Goal: Task Accomplishment & Management: Contribute content

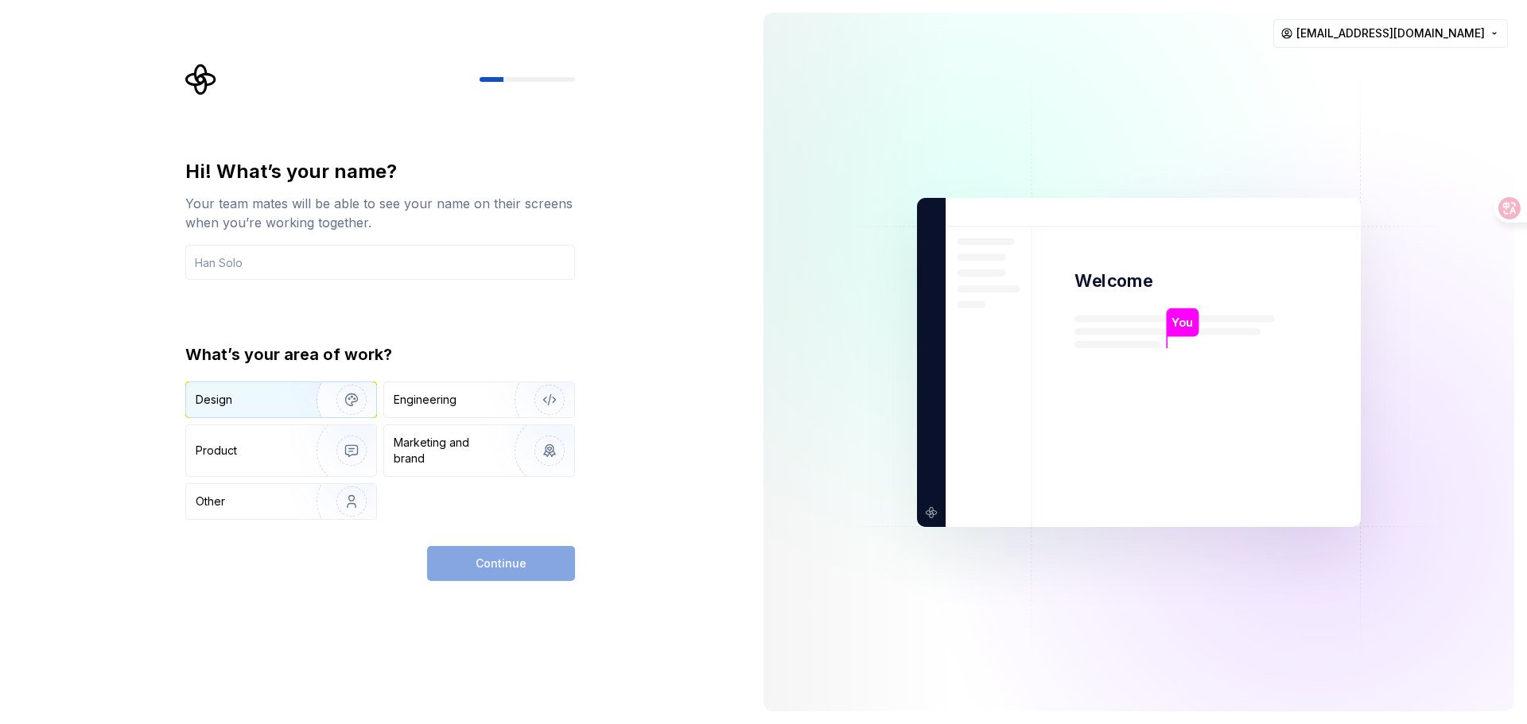
click at [245, 407] on div "Design" at bounding box center [246, 400] width 100 height 16
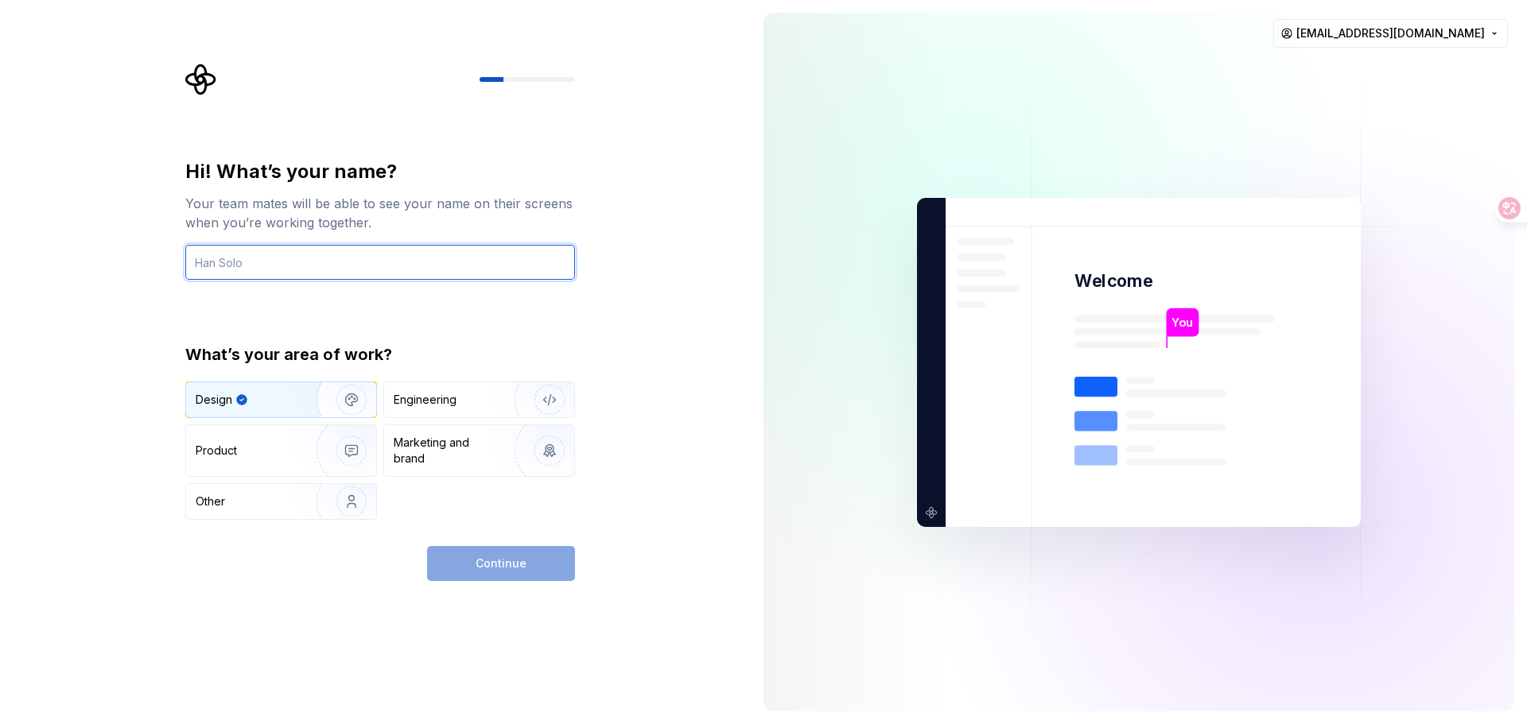
click at [428, 265] on input "text" at bounding box center [380, 262] width 390 height 35
type input "admin"
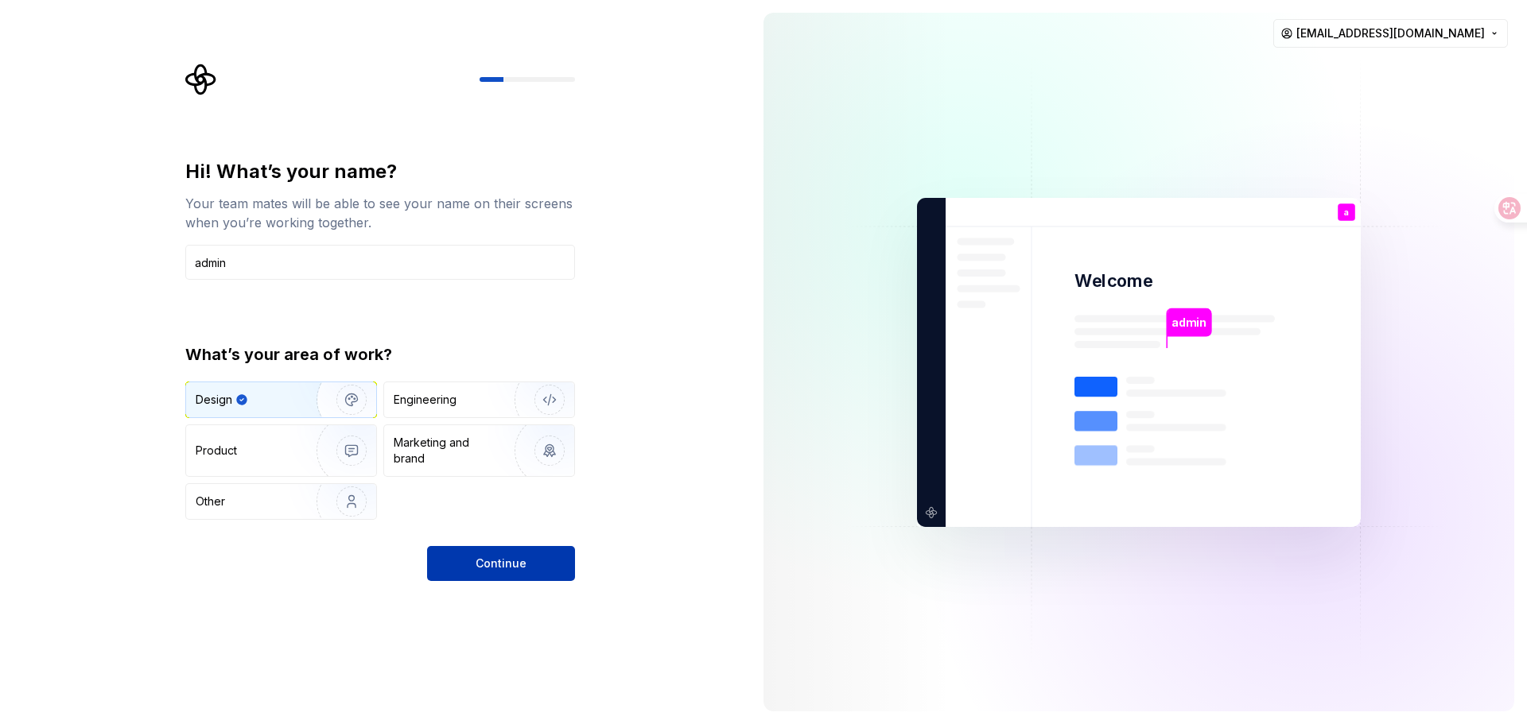
click at [507, 579] on button "Continue" at bounding box center [501, 563] width 148 height 35
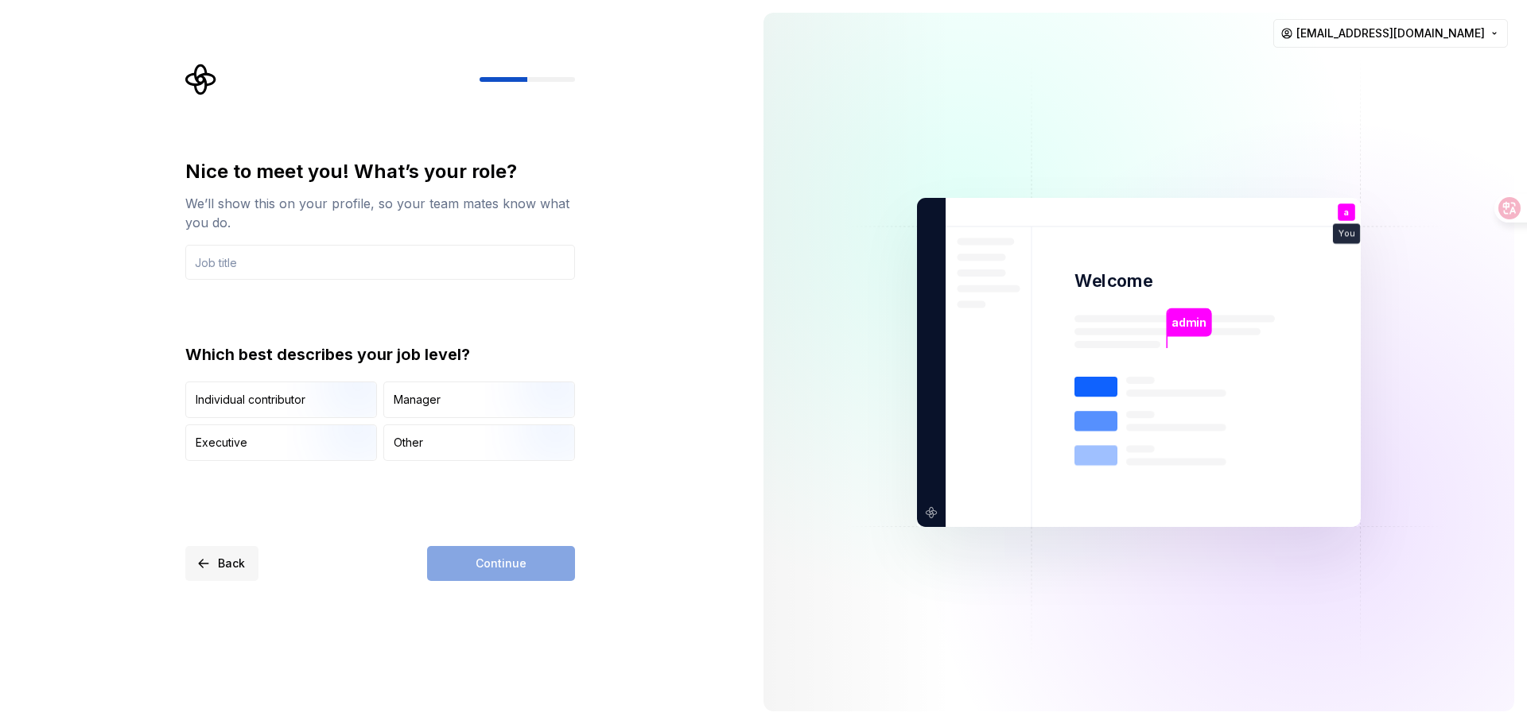
click at [232, 564] on span "Back" at bounding box center [231, 564] width 27 height 16
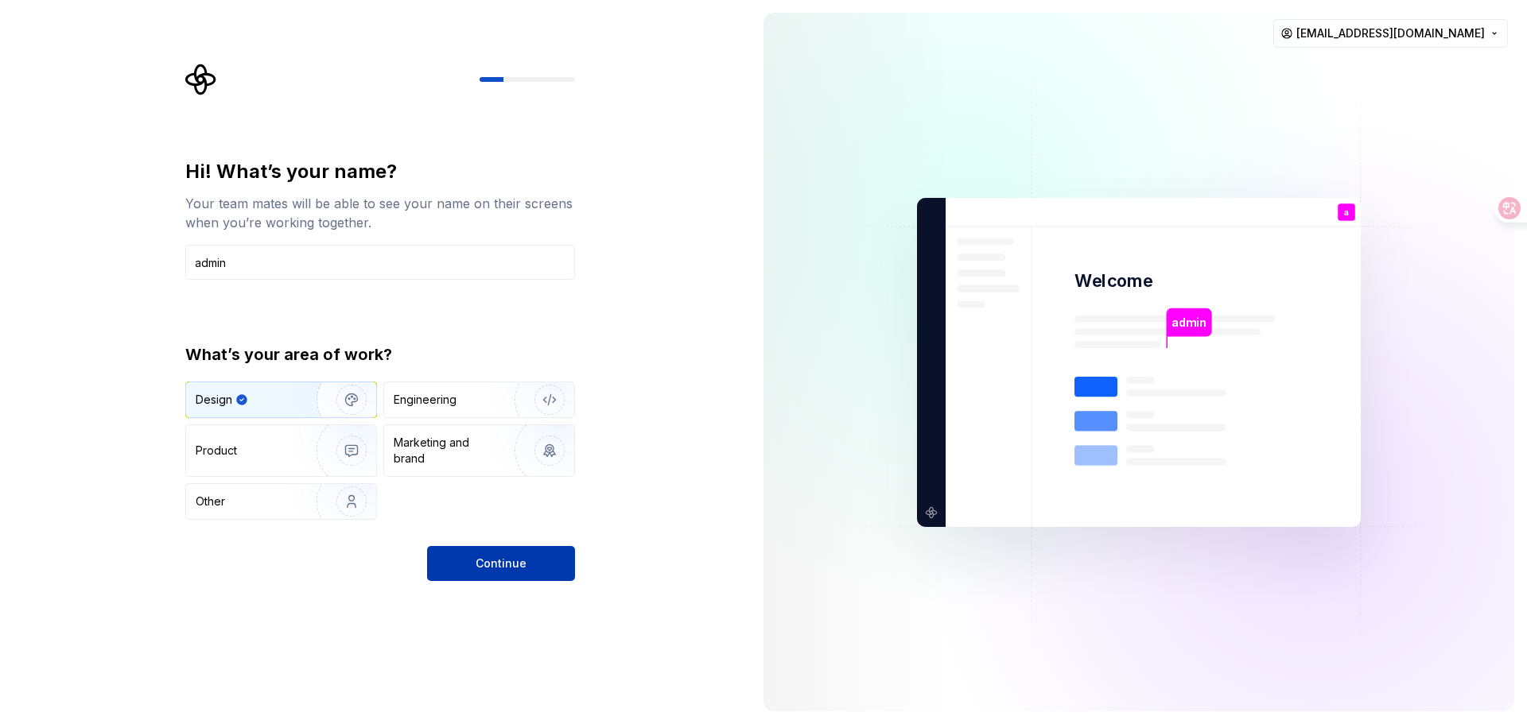
click at [521, 561] on span "Continue" at bounding box center [501, 564] width 51 height 16
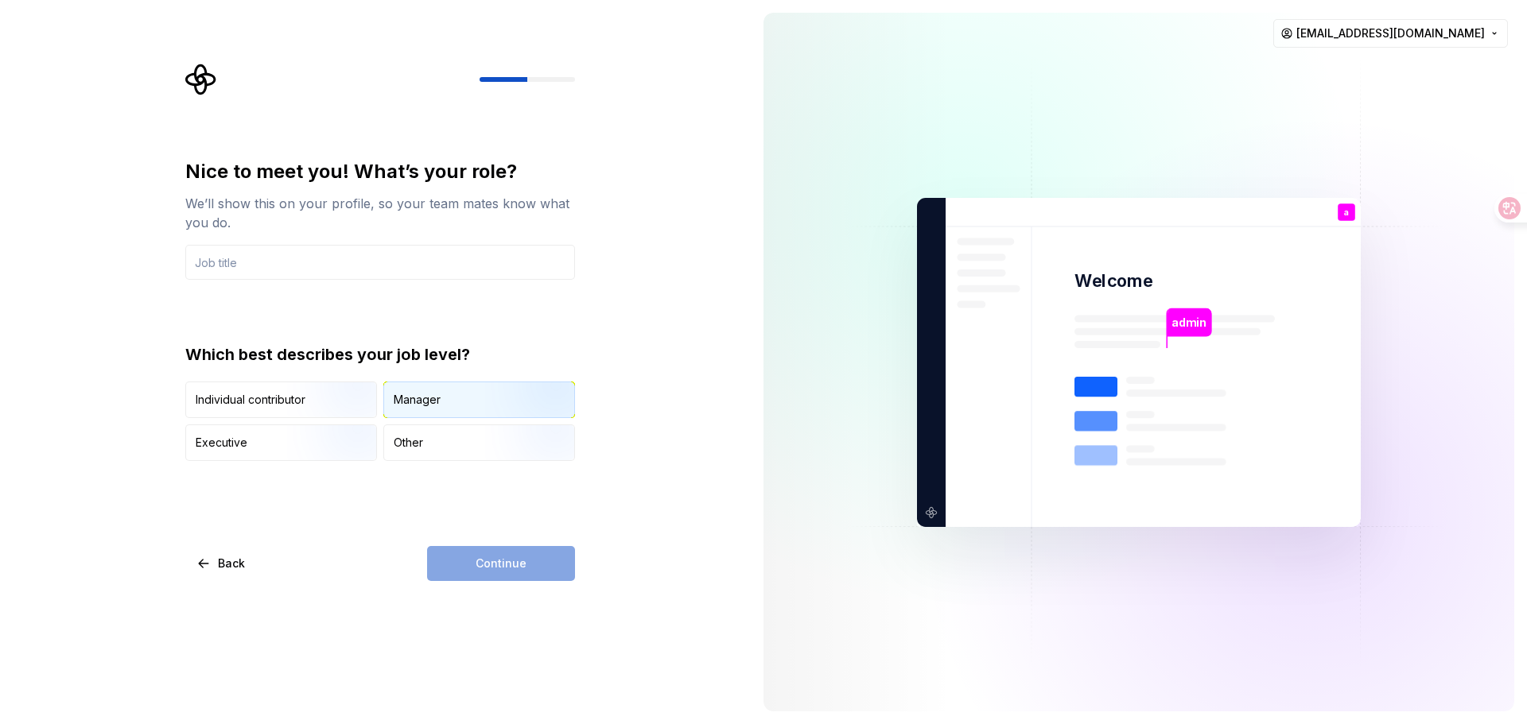
click at [438, 413] on div "Manager" at bounding box center [479, 399] width 190 height 35
click at [441, 404] on div "Manager" at bounding box center [425, 400] width 63 height 16
click at [429, 449] on div "Other" at bounding box center [479, 442] width 190 height 35
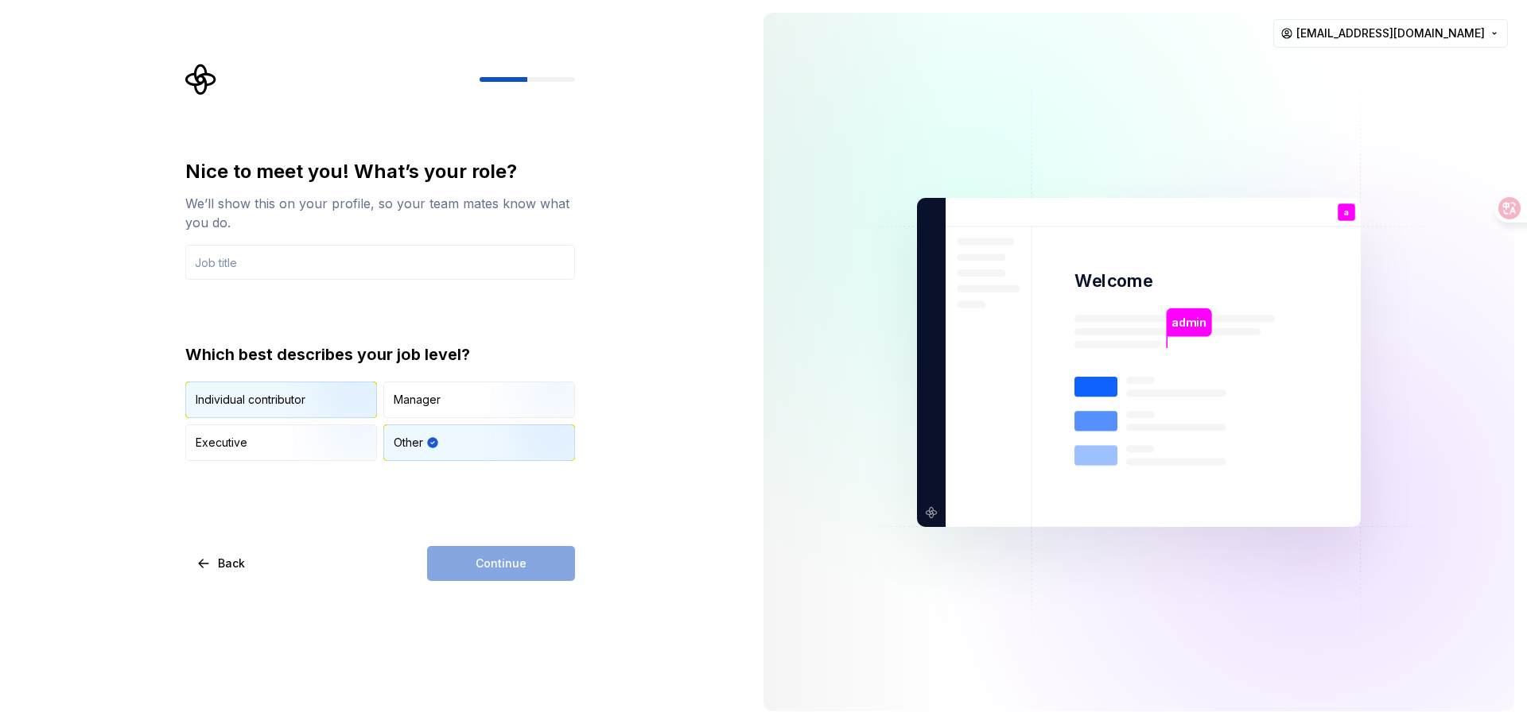
click at [307, 410] on img "button" at bounding box center [338, 420] width 102 height 107
click at [437, 413] on div "Manager" at bounding box center [479, 399] width 190 height 35
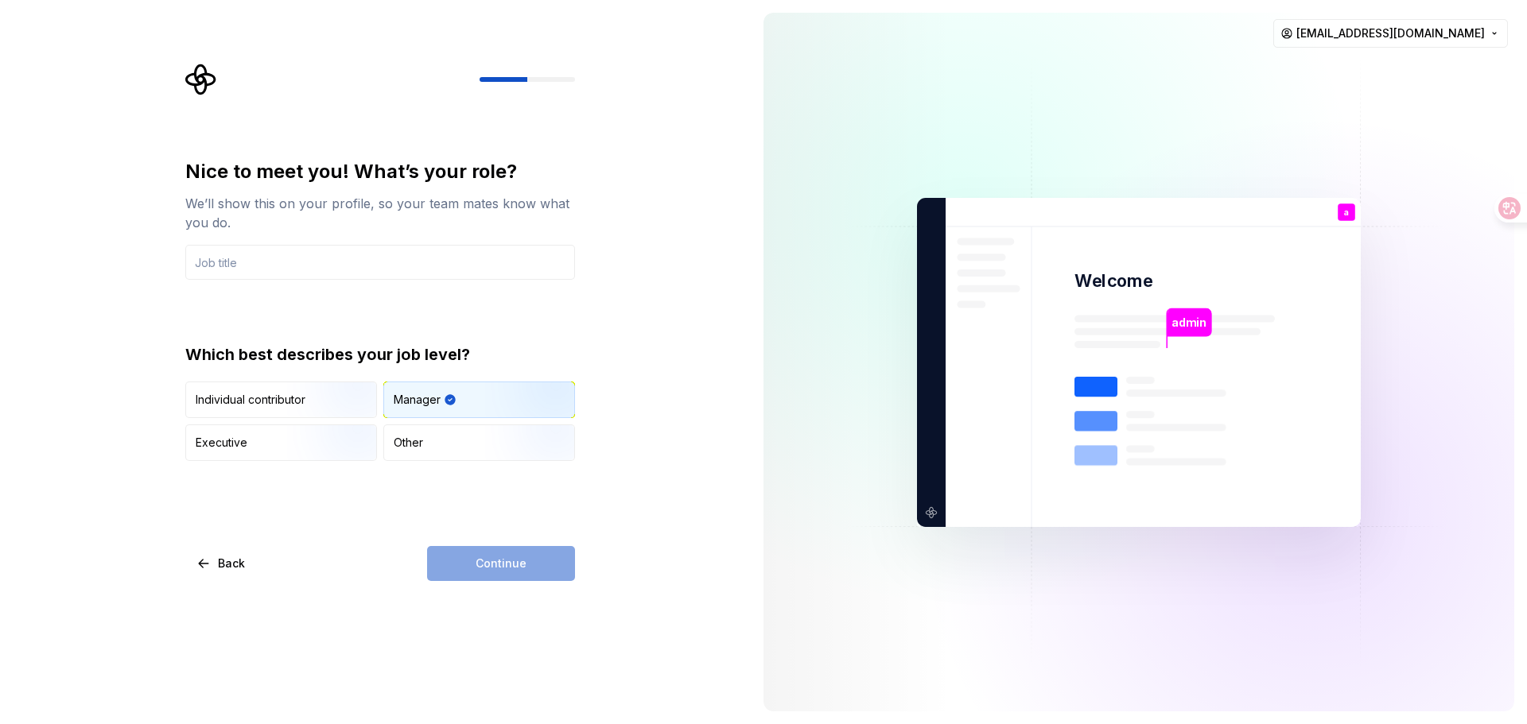
click at [479, 565] on div "Continue" at bounding box center [501, 563] width 148 height 35
click at [382, 283] on div "Nice to meet you! What’s your role? We’ll show this on your profile, so your te…" at bounding box center [380, 310] width 390 height 302
click at [367, 270] on input "text" at bounding box center [380, 262] width 390 height 35
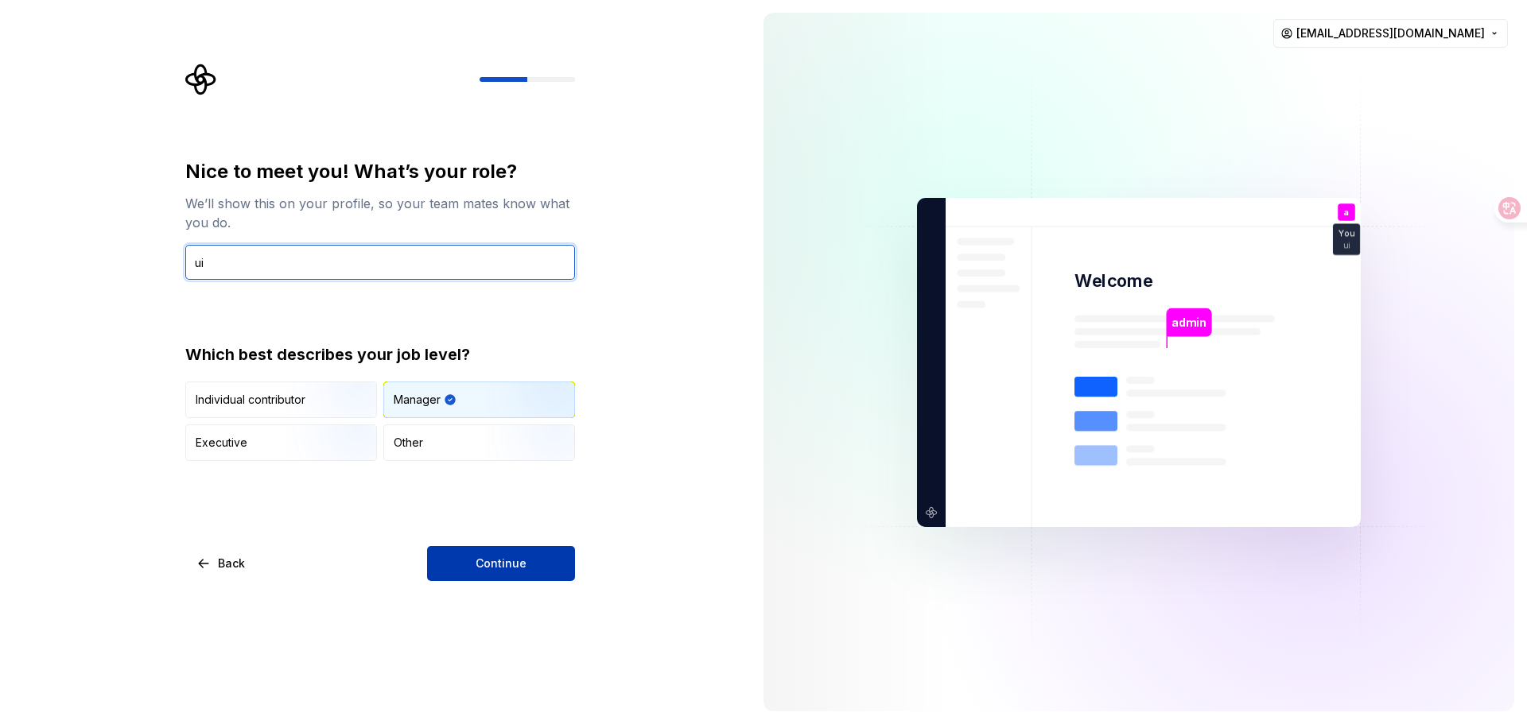
type input "ui"
click at [520, 577] on button "Continue" at bounding box center [501, 563] width 148 height 35
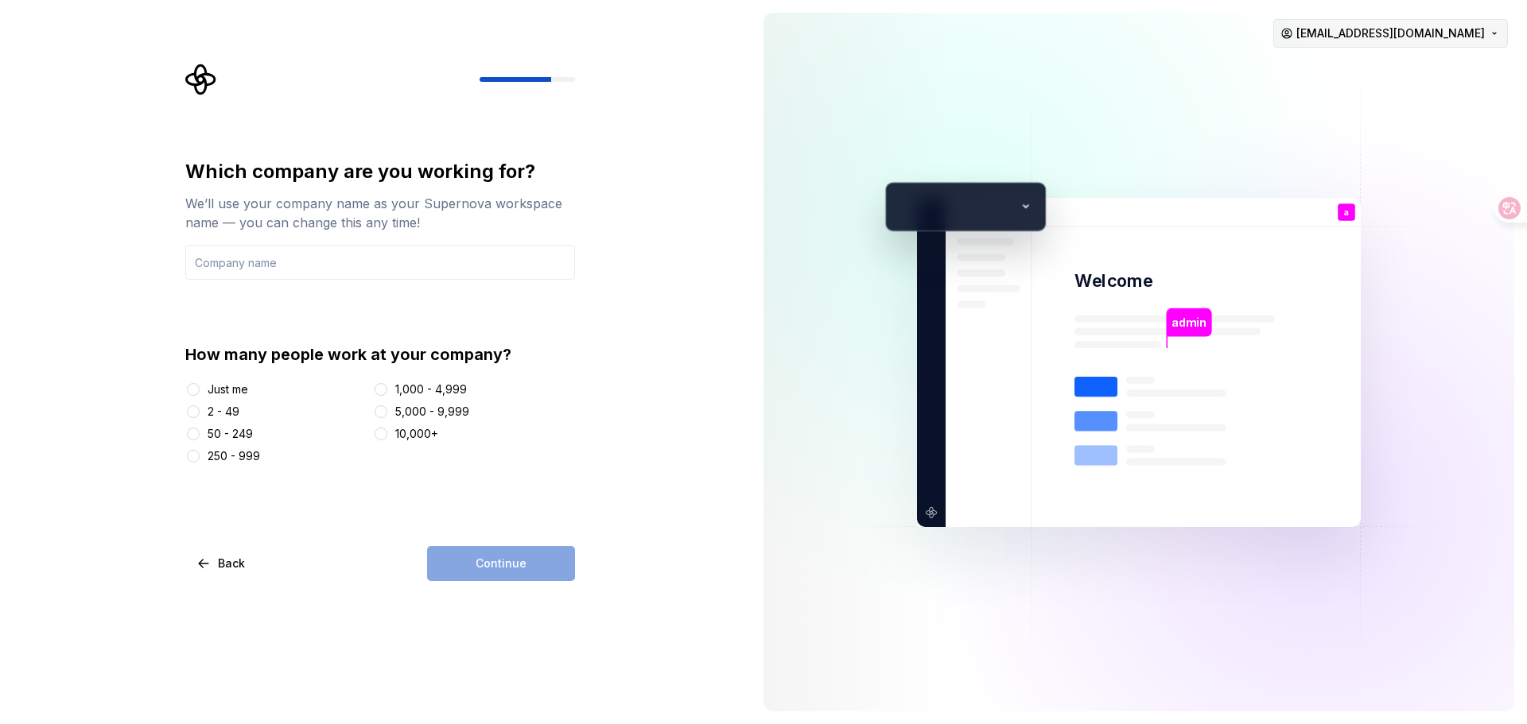
click at [1450, 38] on html "Which company are you working for? We’ll use your company name as your Supernov…" at bounding box center [763, 362] width 1527 height 724
click at [658, 208] on html "Which company are you working for? We’ll use your company name as your Supernov…" at bounding box center [763, 362] width 1527 height 724
click at [196, 390] on button "Just me" at bounding box center [193, 389] width 13 height 13
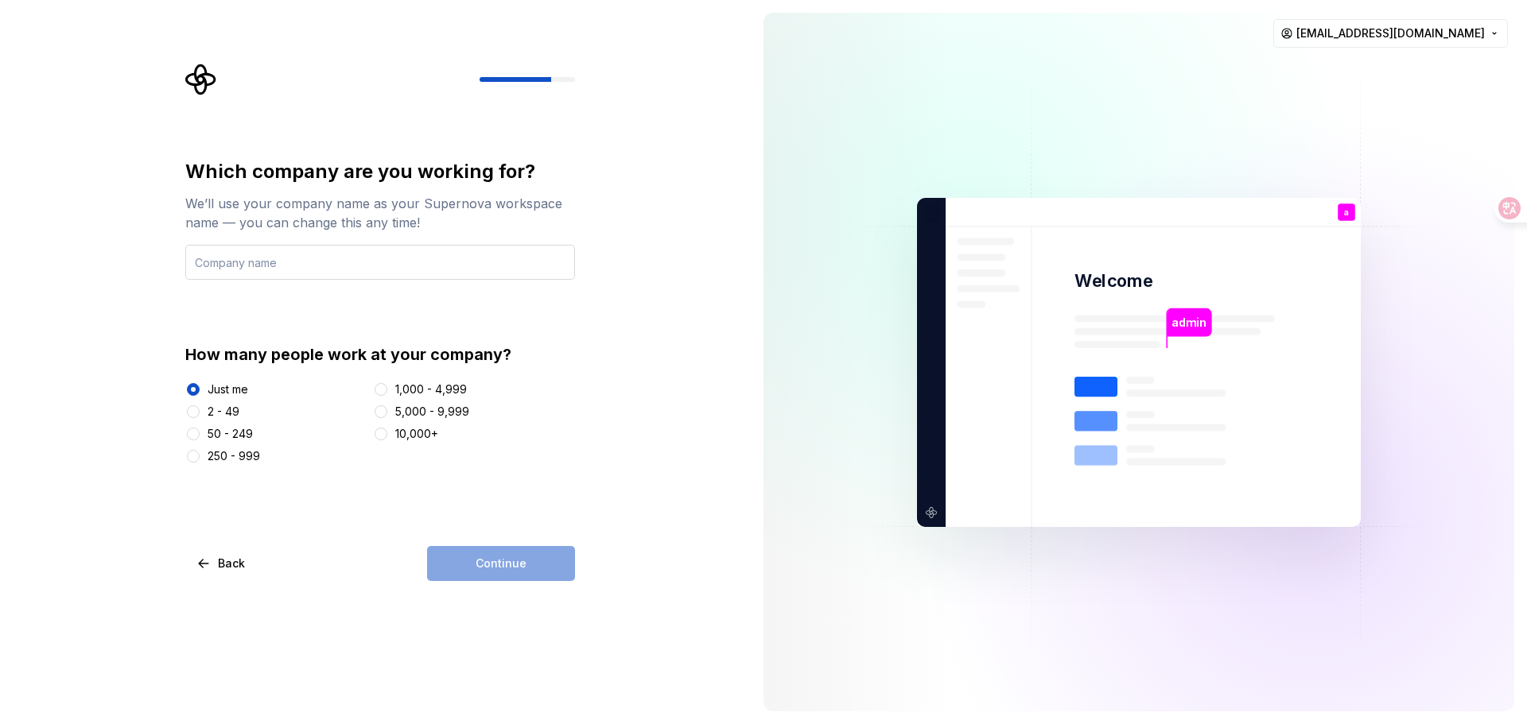
click at [358, 270] on input "text" at bounding box center [380, 262] width 390 height 35
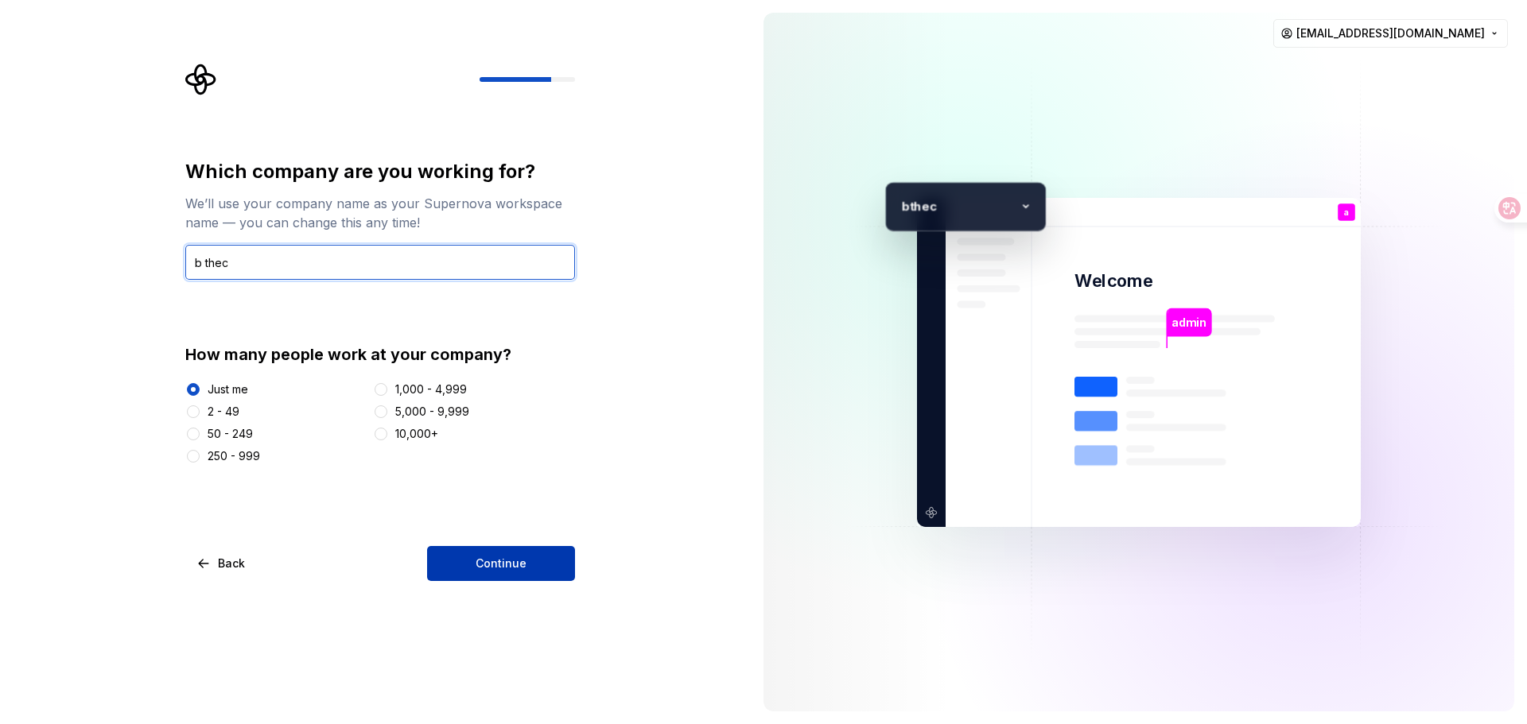
type input "b thec"
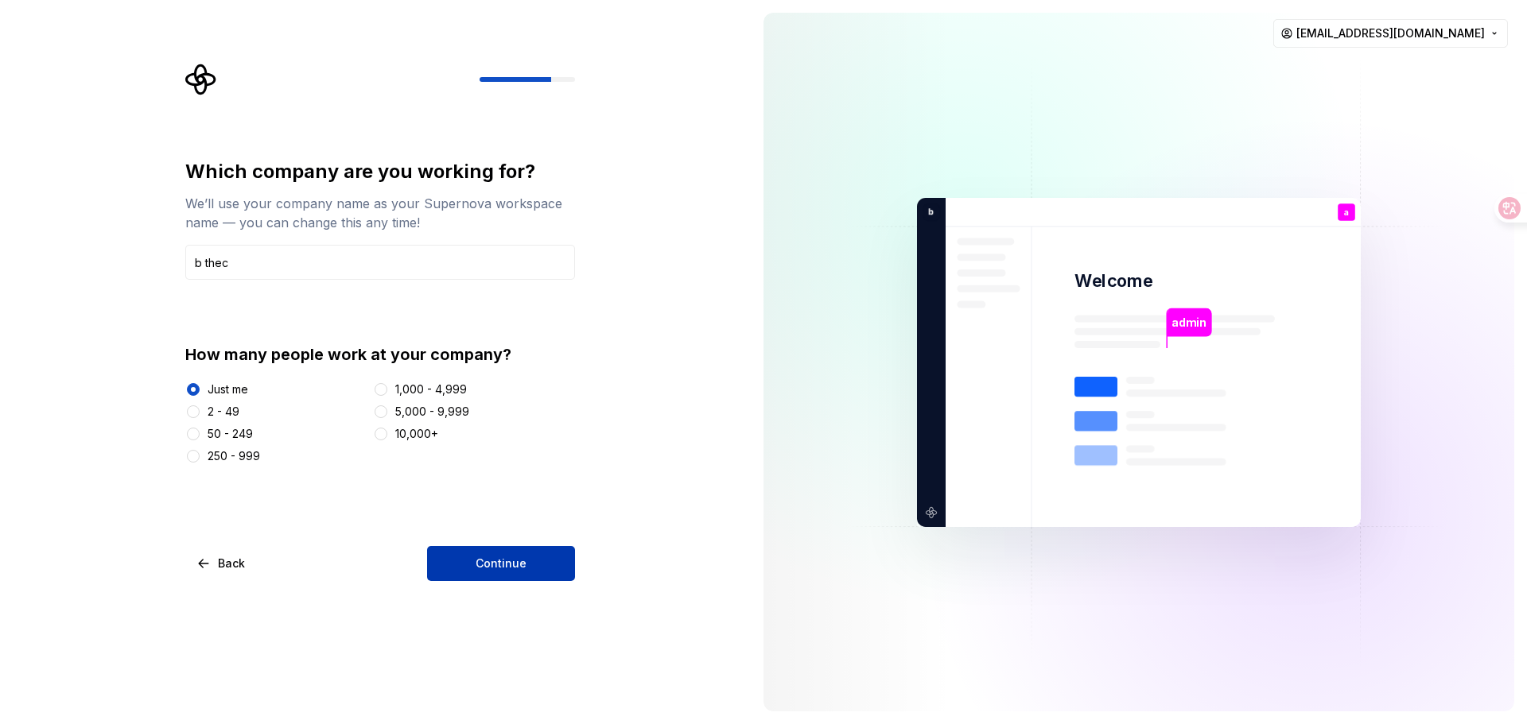
click at [491, 559] on span "Continue" at bounding box center [501, 564] width 51 height 16
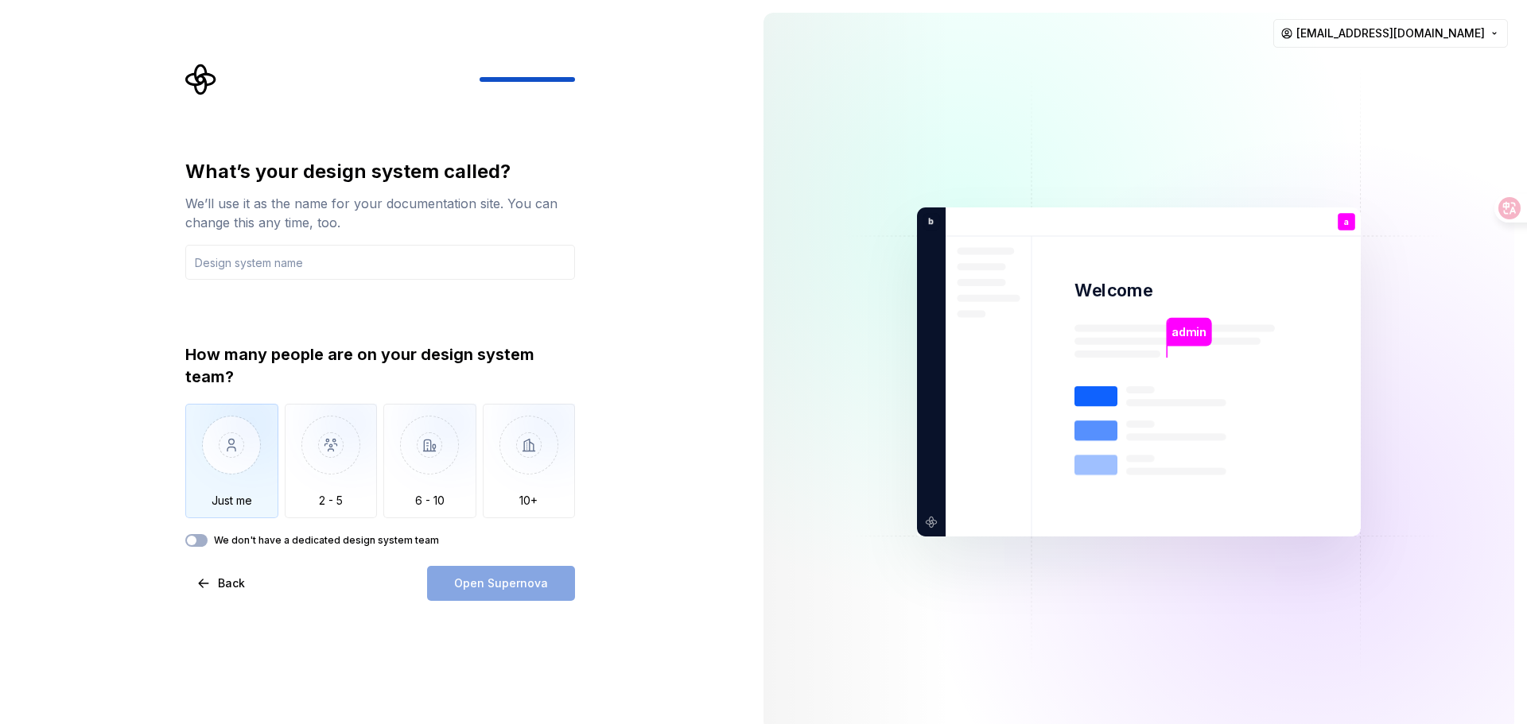
click at [253, 462] on img "button" at bounding box center [231, 457] width 93 height 107
click at [203, 542] on button "We don't have a dedicated design system team" at bounding box center [196, 540] width 22 height 13
click at [196, 542] on icon "button" at bounding box center [191, 541] width 13 height 10
click at [232, 272] on input "text" at bounding box center [380, 262] width 390 height 35
click at [482, 588] on span "Open Supernova" at bounding box center [501, 584] width 94 height 16
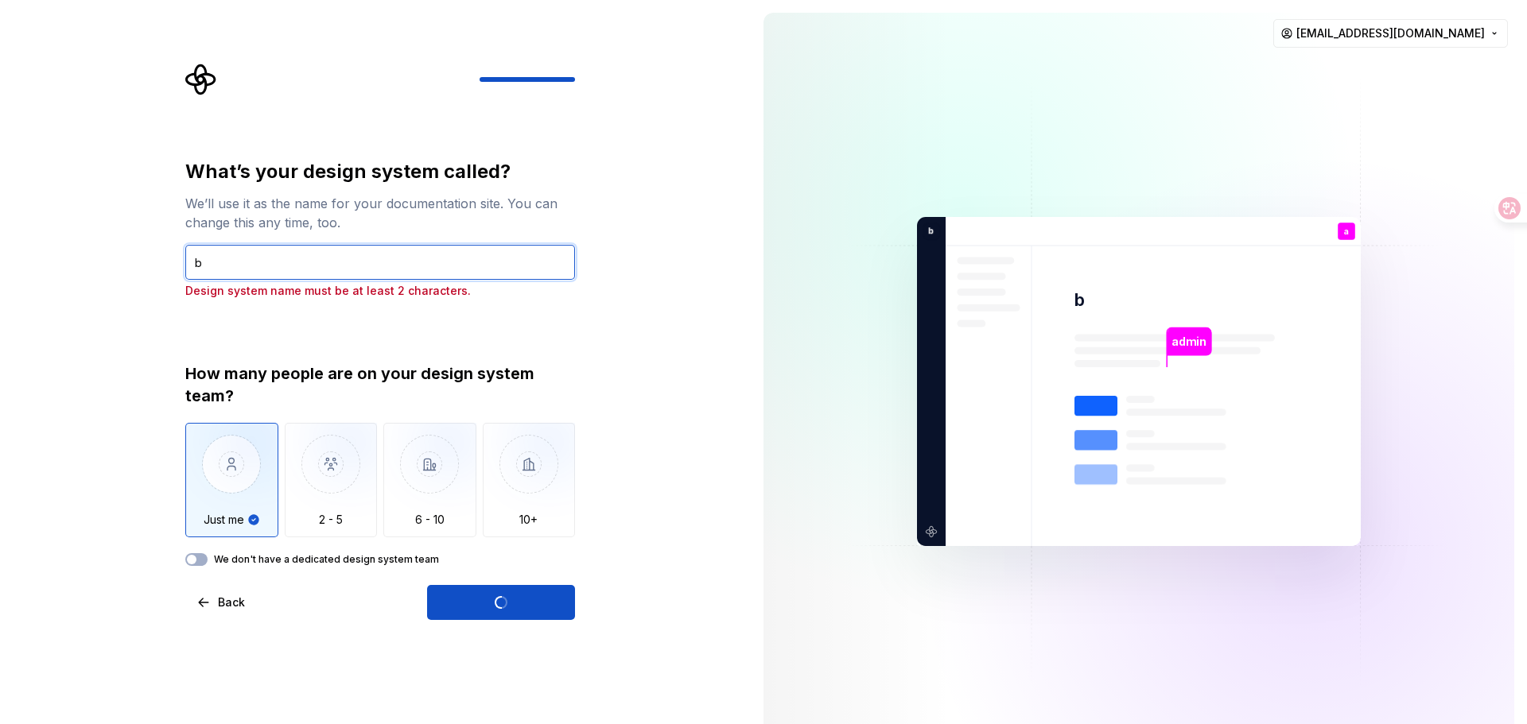
click at [291, 260] on input "b" at bounding box center [380, 262] width 390 height 35
type input "b t"
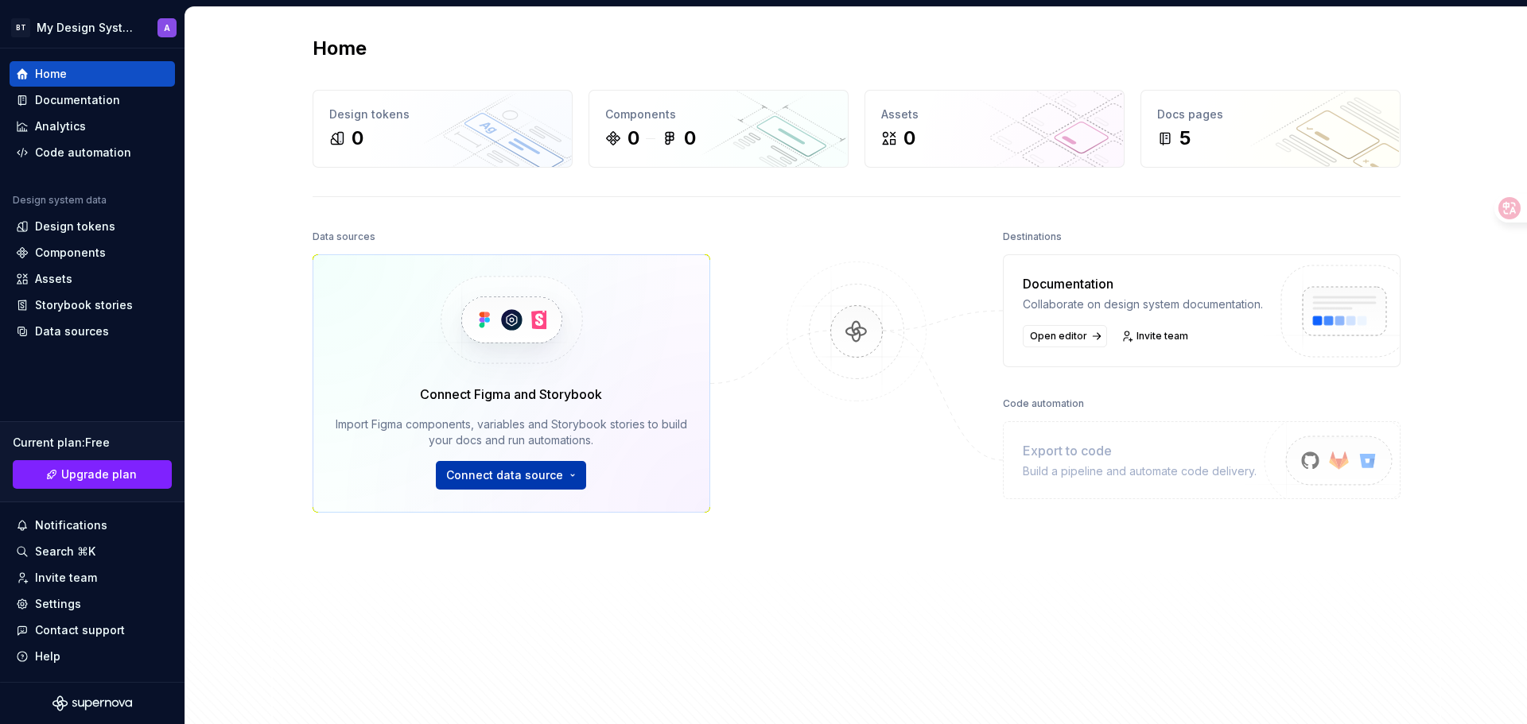
click at [522, 481] on span "Connect data source" at bounding box center [504, 476] width 117 height 16
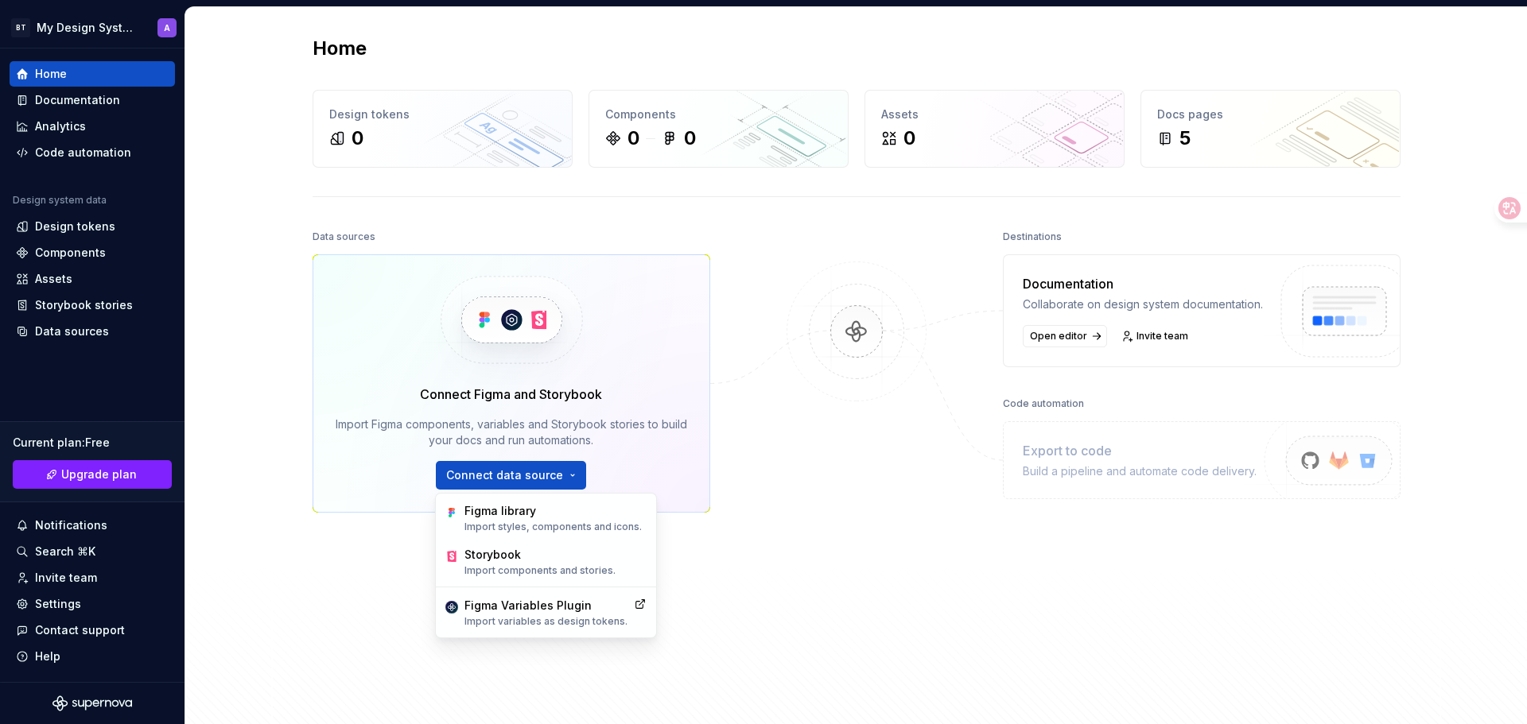
click at [863, 584] on div at bounding box center [856, 443] width 159 height 435
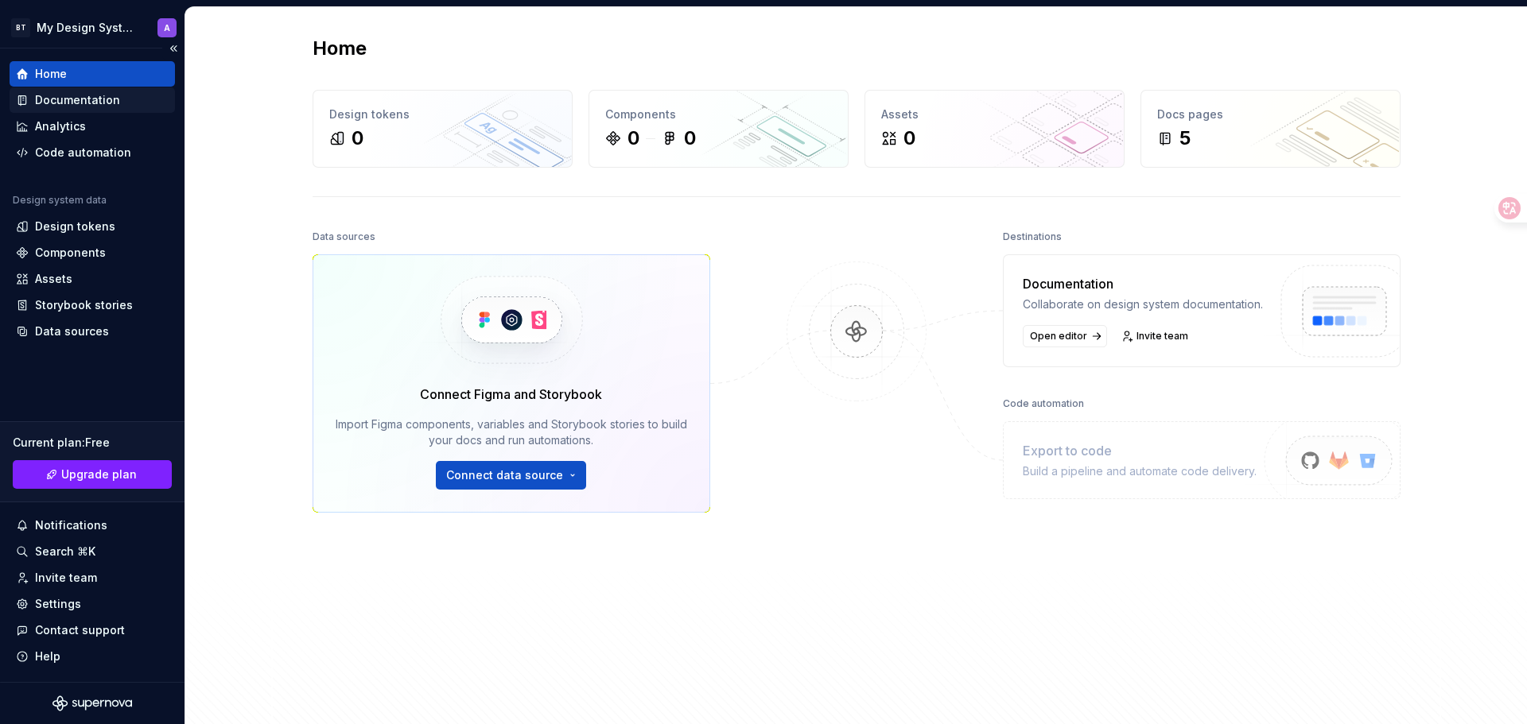
click at [109, 105] on div "Documentation" at bounding box center [77, 100] width 85 height 16
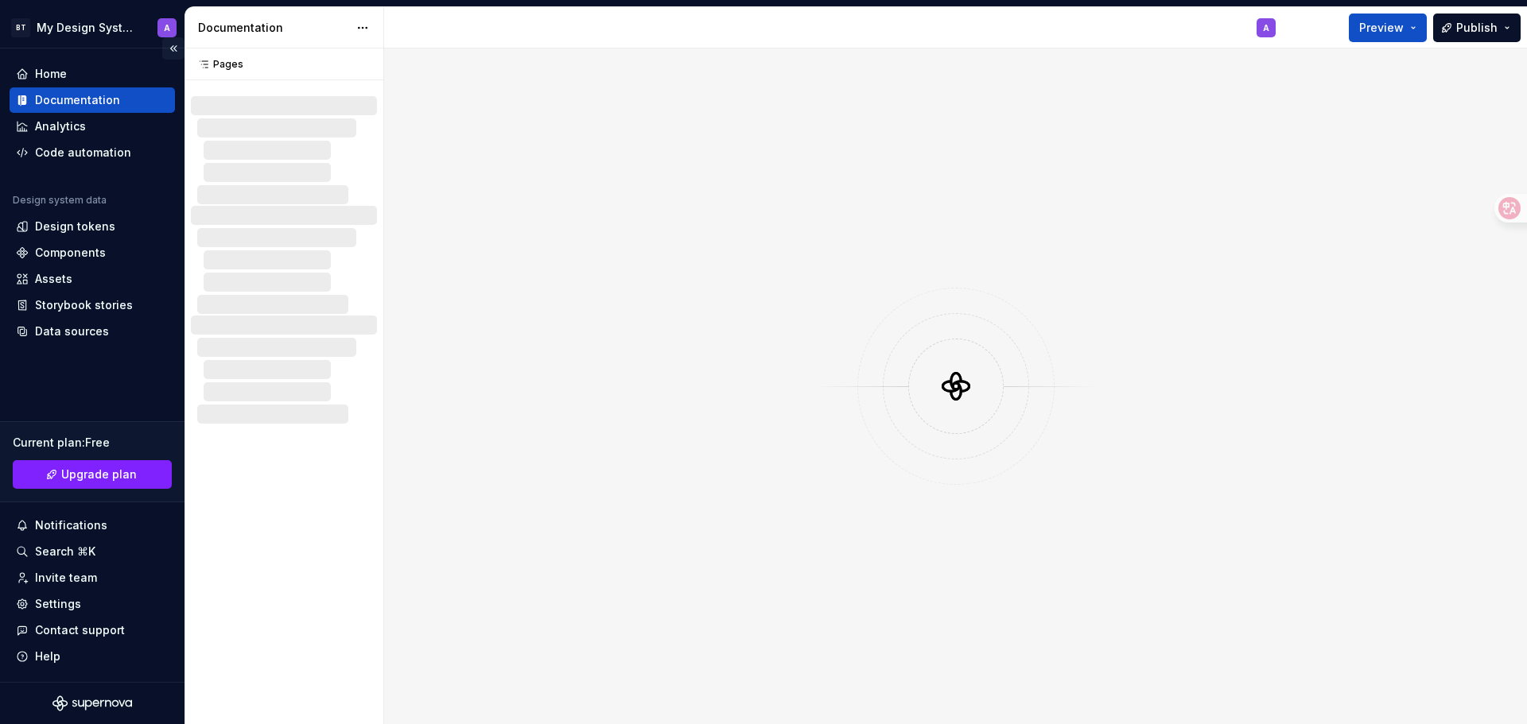
click at [175, 49] on button "Collapse sidebar" at bounding box center [173, 48] width 22 height 22
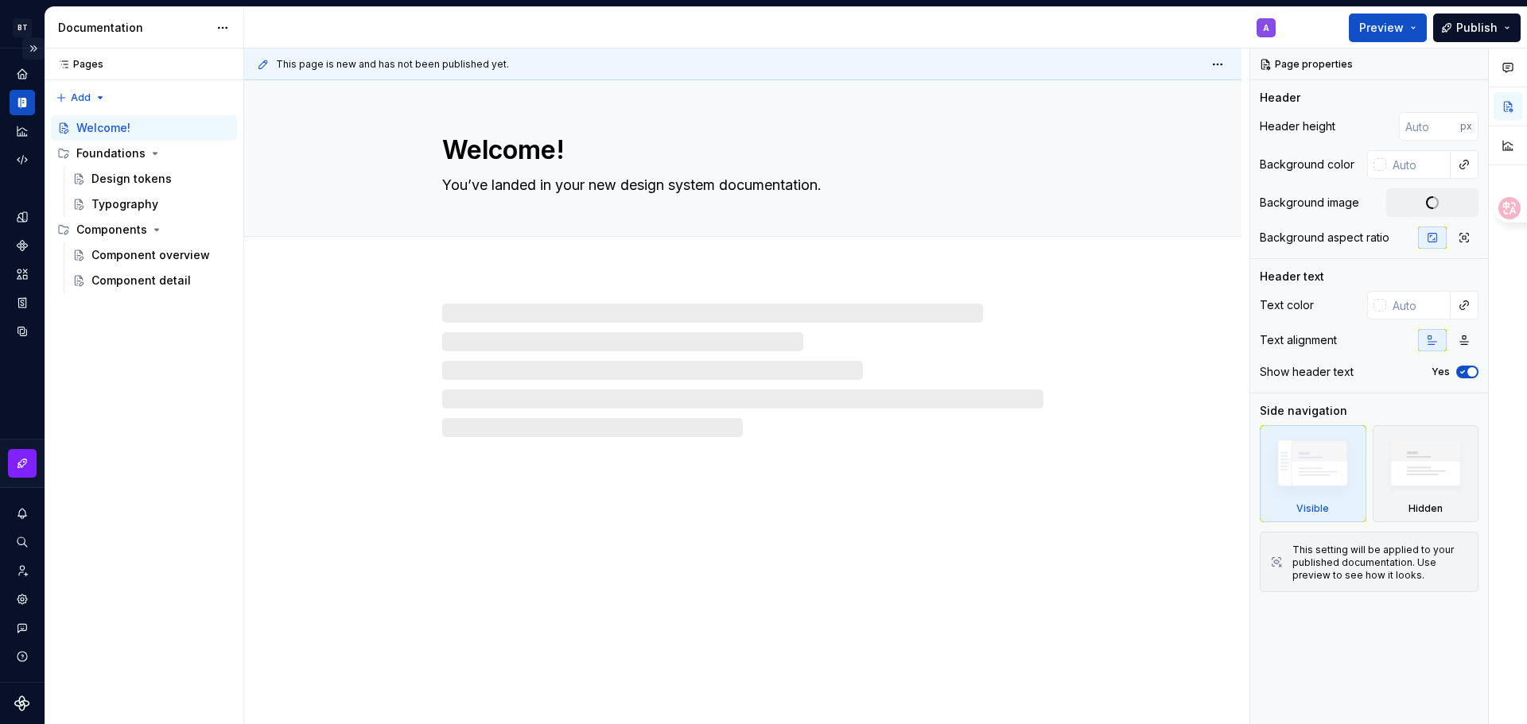
click at [33, 48] on button "Expand sidebar" at bounding box center [33, 48] width 22 height 22
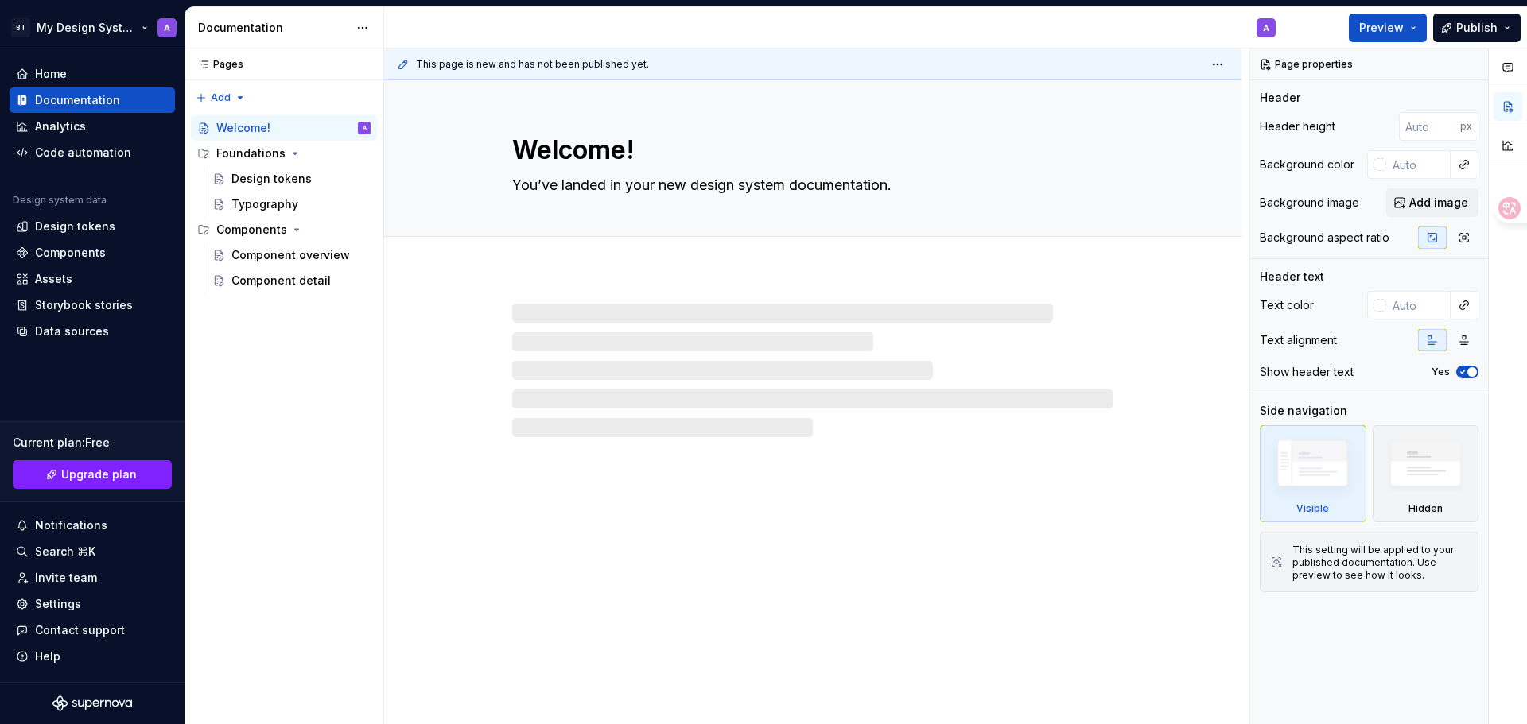
click at [121, 31] on html "BT My Design System A Home Documentation Analytics Code automation Design syste…" at bounding box center [763, 362] width 1527 height 724
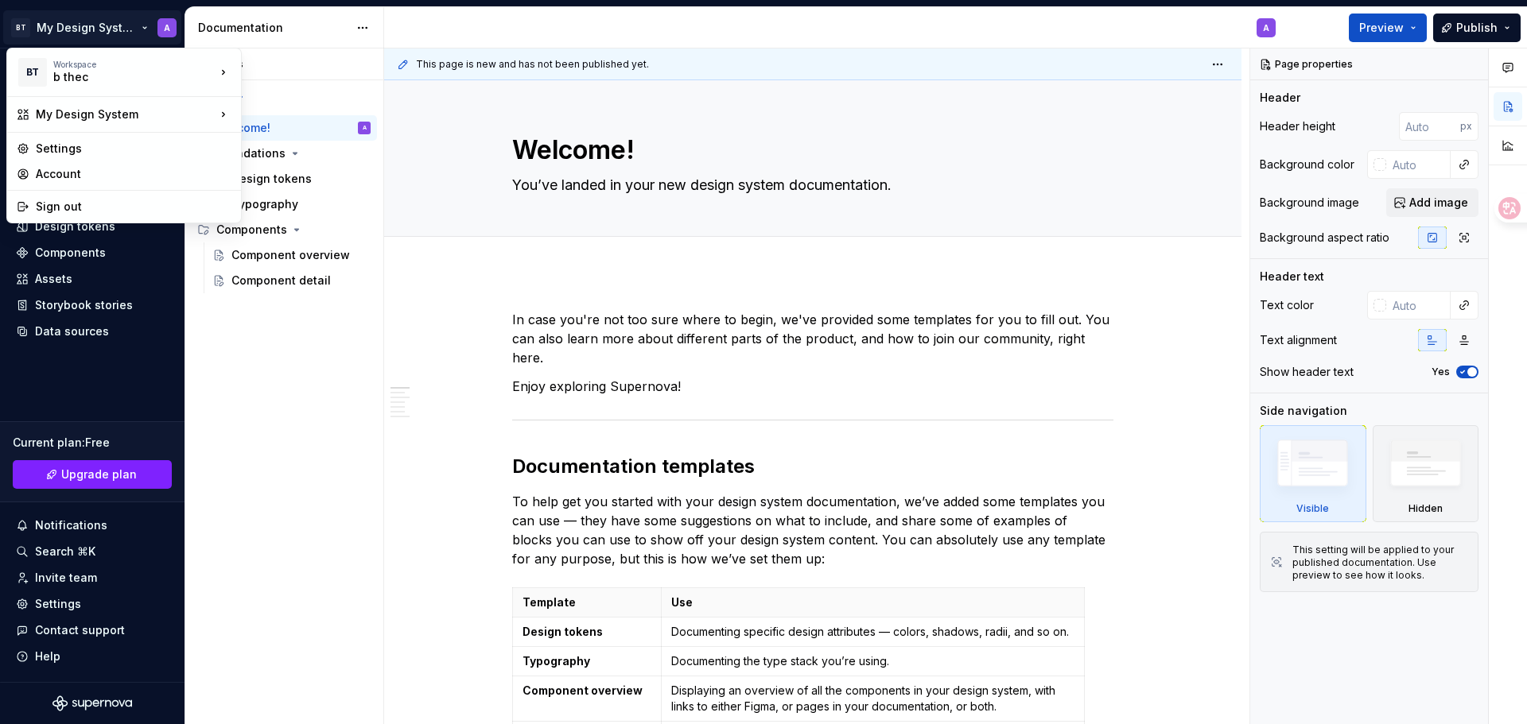
click at [128, 29] on html "BT My Design System A Home Documentation Analytics Code automation Design syste…" at bounding box center [763, 362] width 1527 height 724
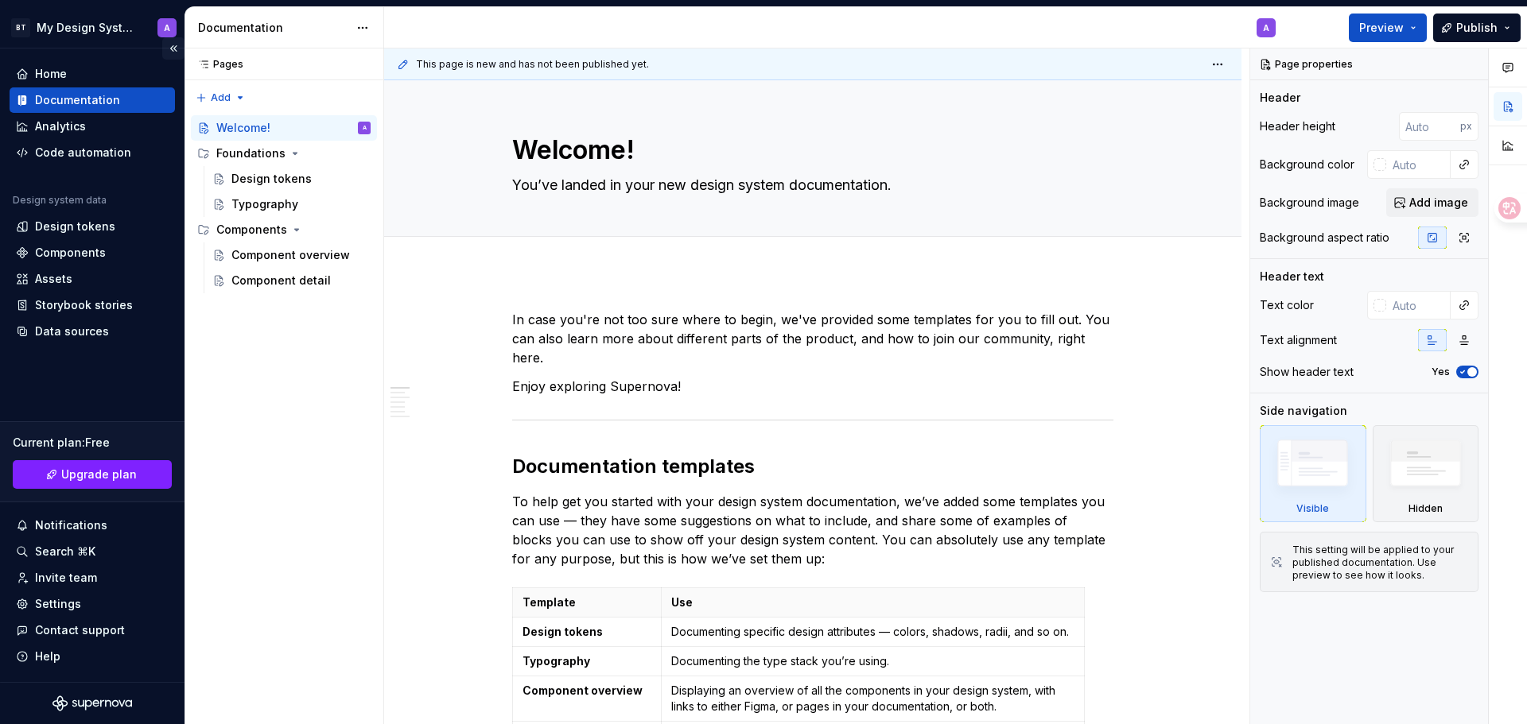
click at [181, 52] on button "Collapse sidebar" at bounding box center [173, 48] width 22 height 22
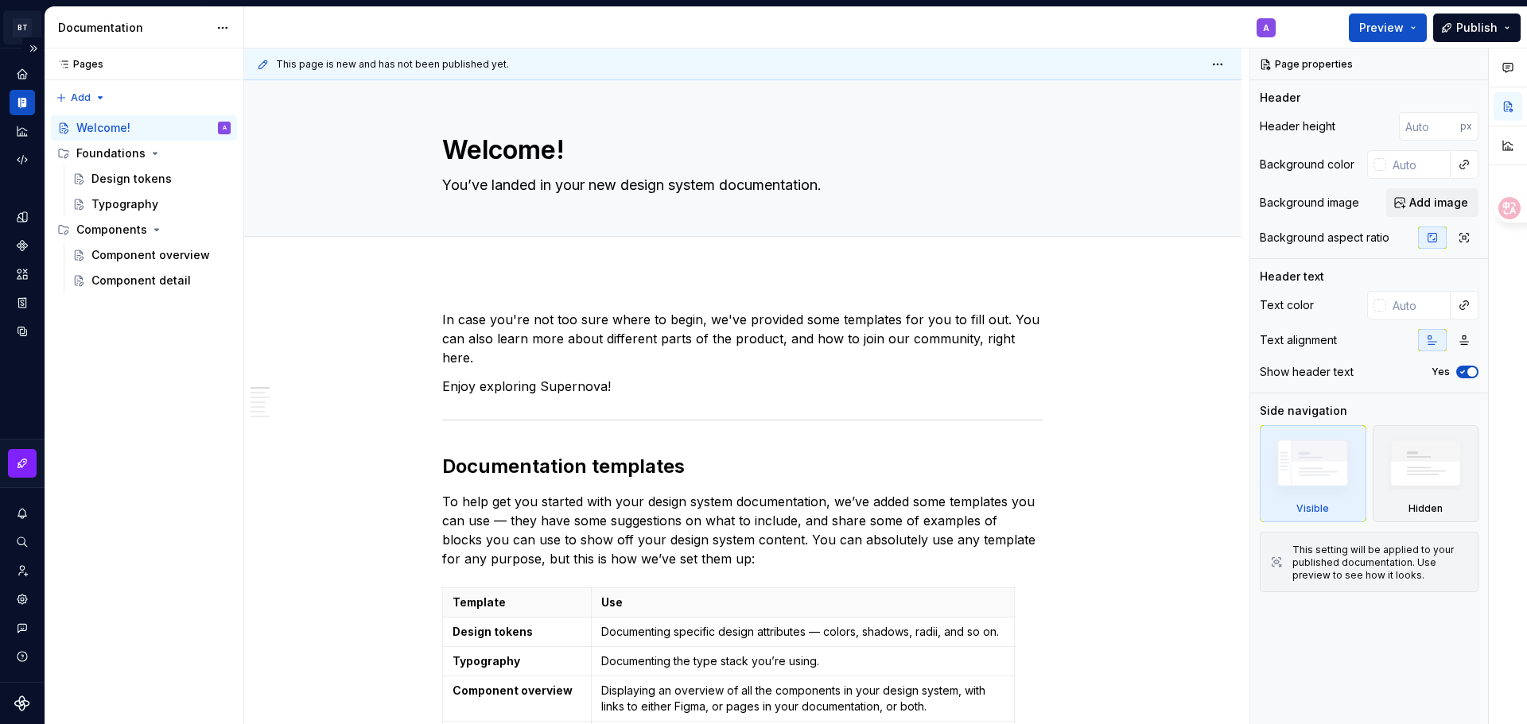
click at [22, 26] on html "BT My Design System A Design system data Documentation A Preview Publish Pages …" at bounding box center [763, 362] width 1527 height 724
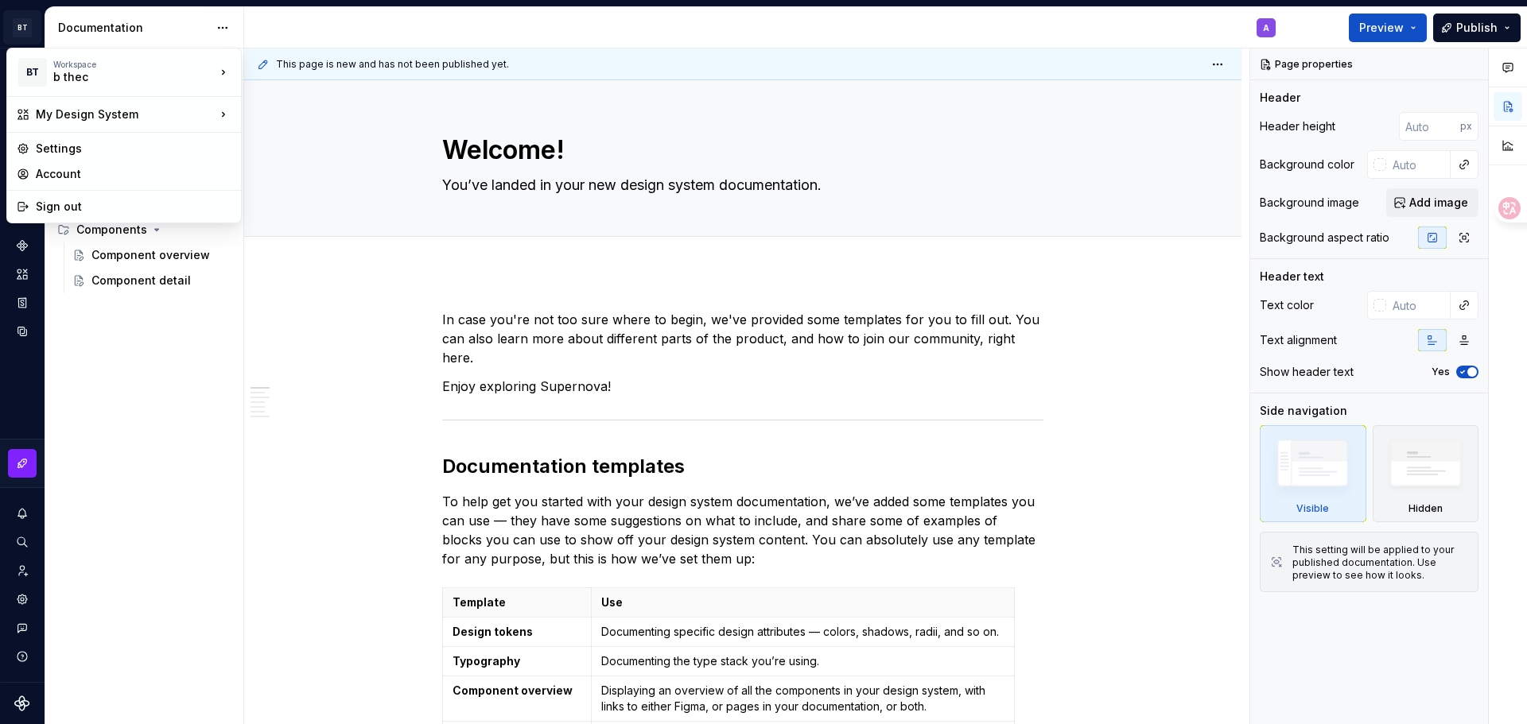
click at [22, 28] on html "BT My Design System A Design system data Documentation A Preview Publish Pages …" at bounding box center [763, 362] width 1527 height 724
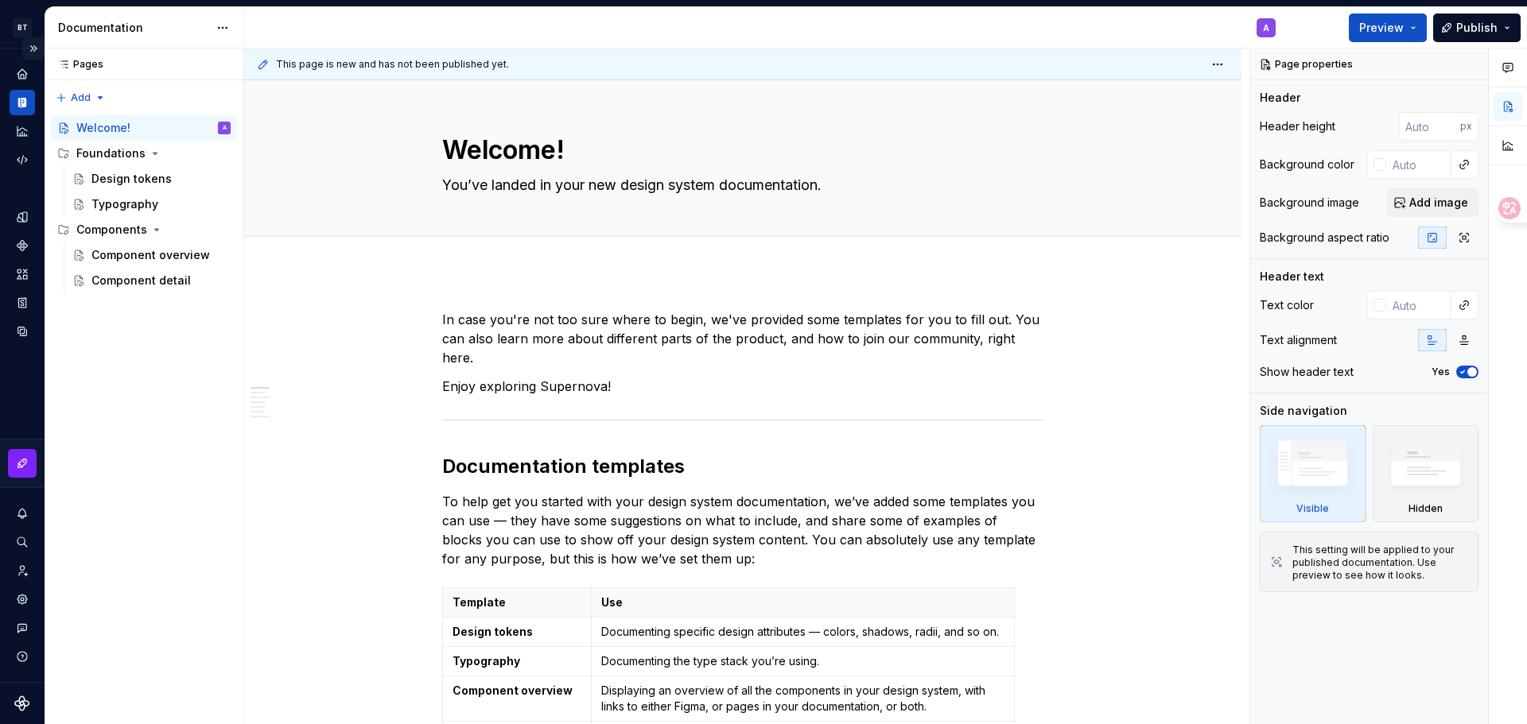
click at [37, 48] on button "Expand sidebar" at bounding box center [33, 48] width 22 height 22
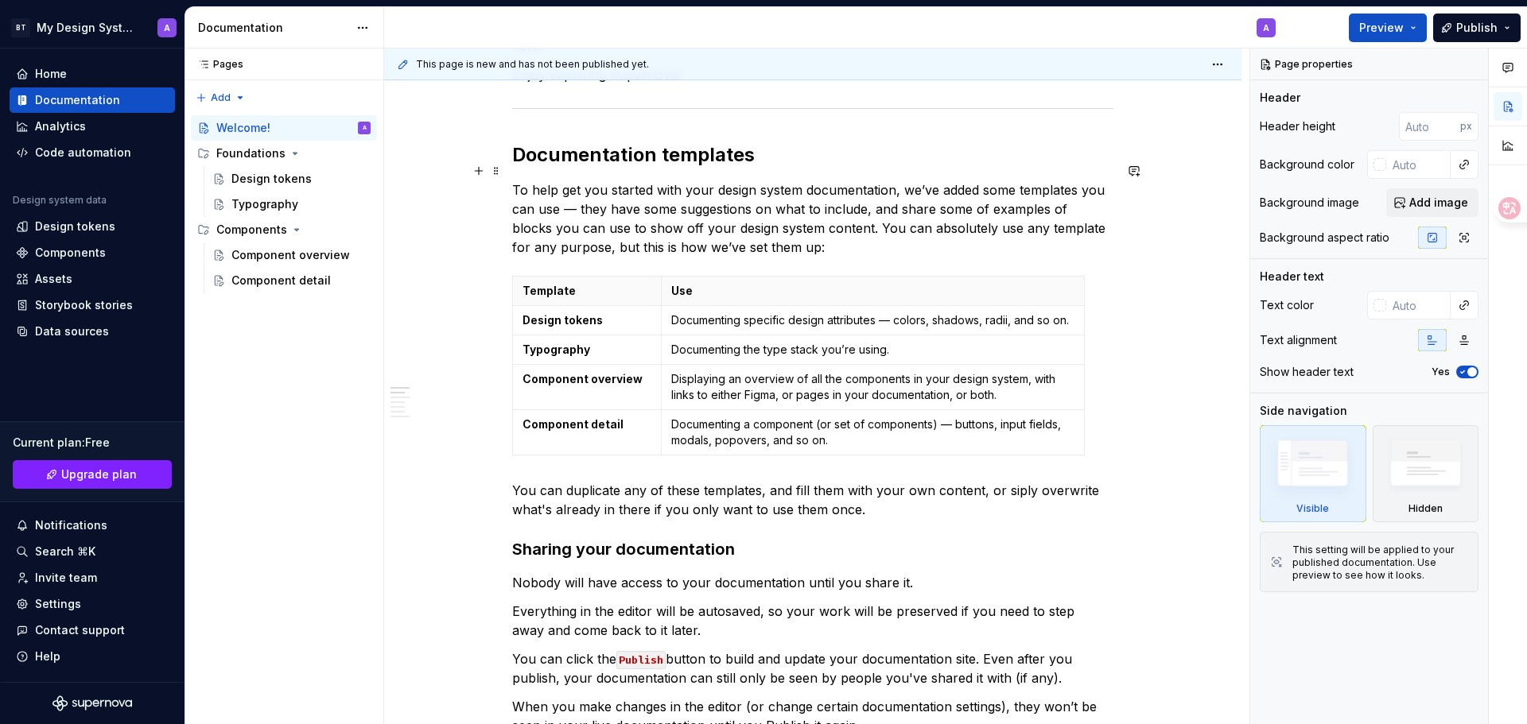
scroll to position [318, 0]
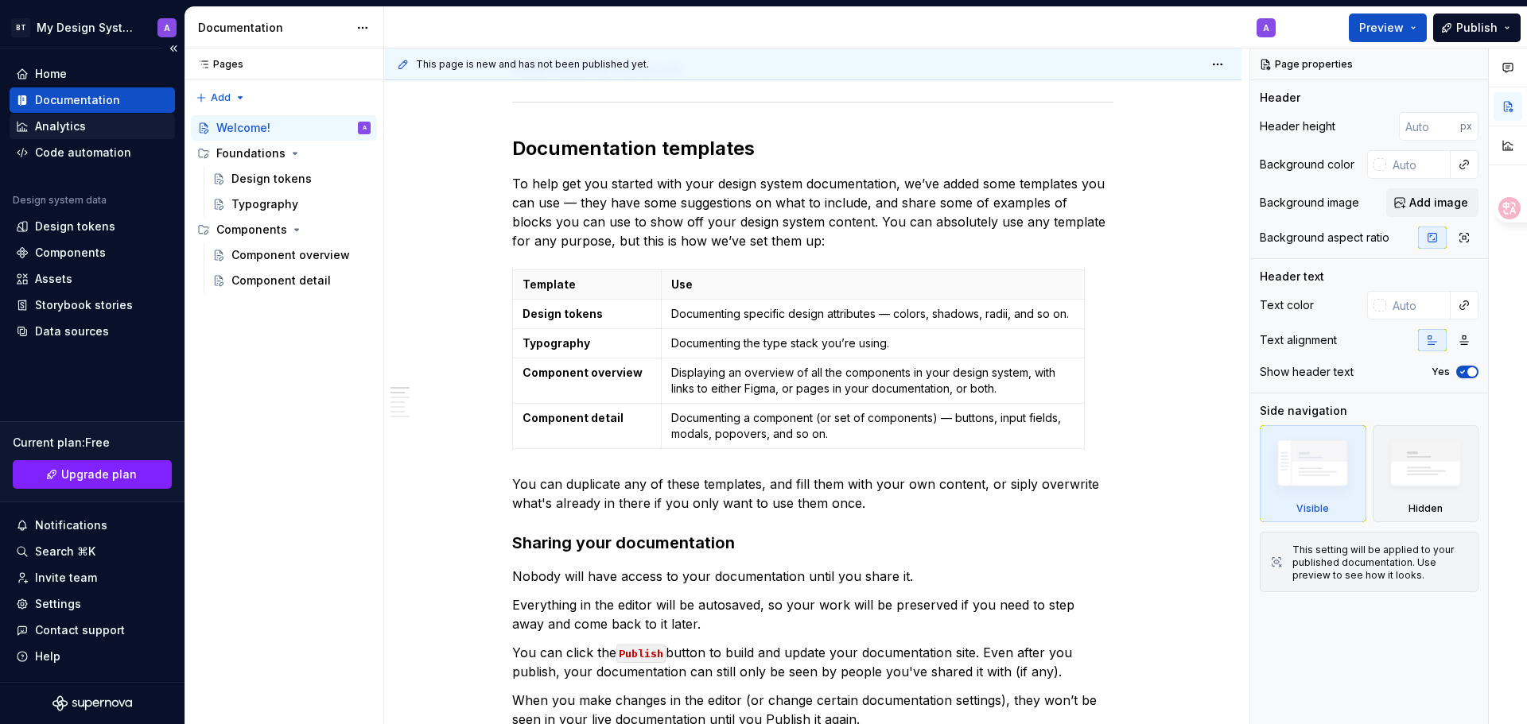
click at [82, 130] on div "Analytics" at bounding box center [60, 126] width 51 height 16
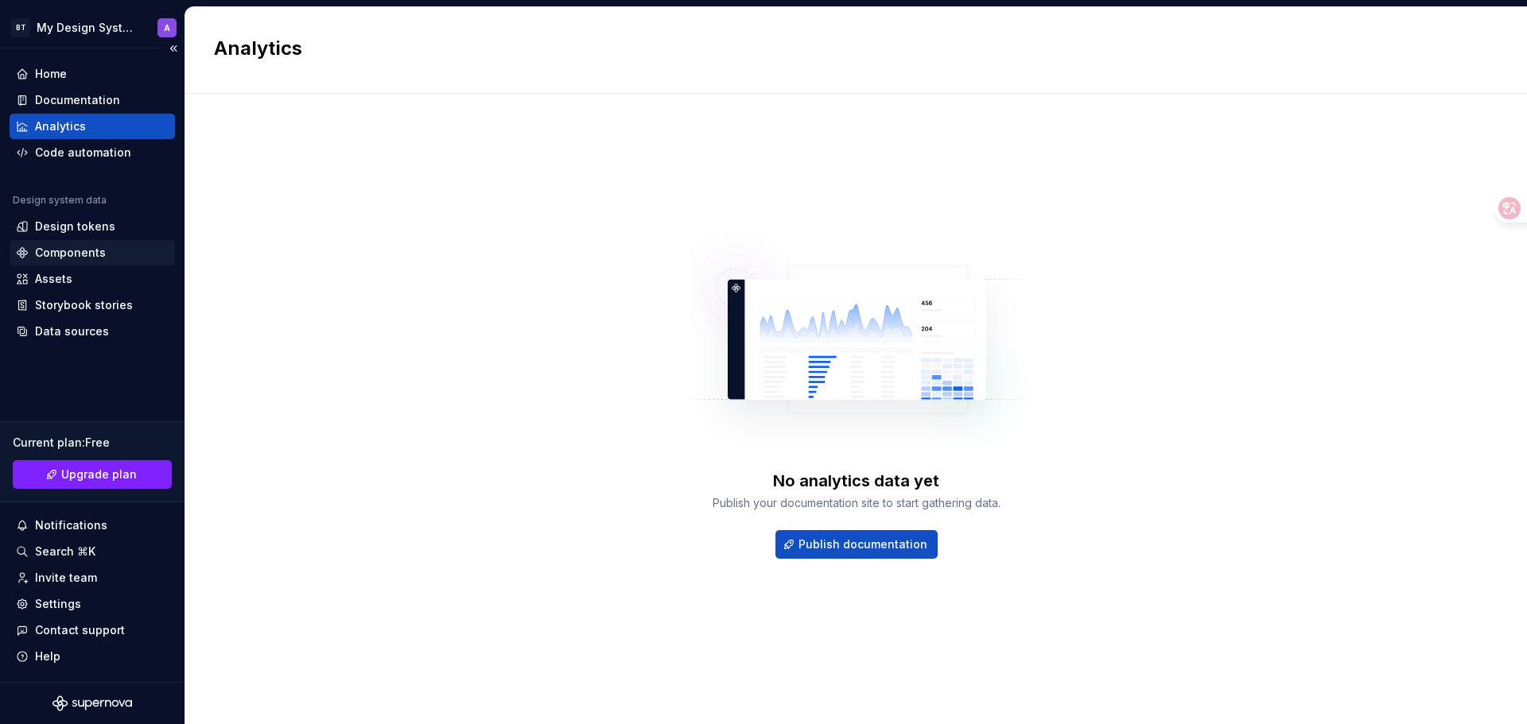
click at [81, 248] on div "Components" at bounding box center [70, 253] width 71 height 16
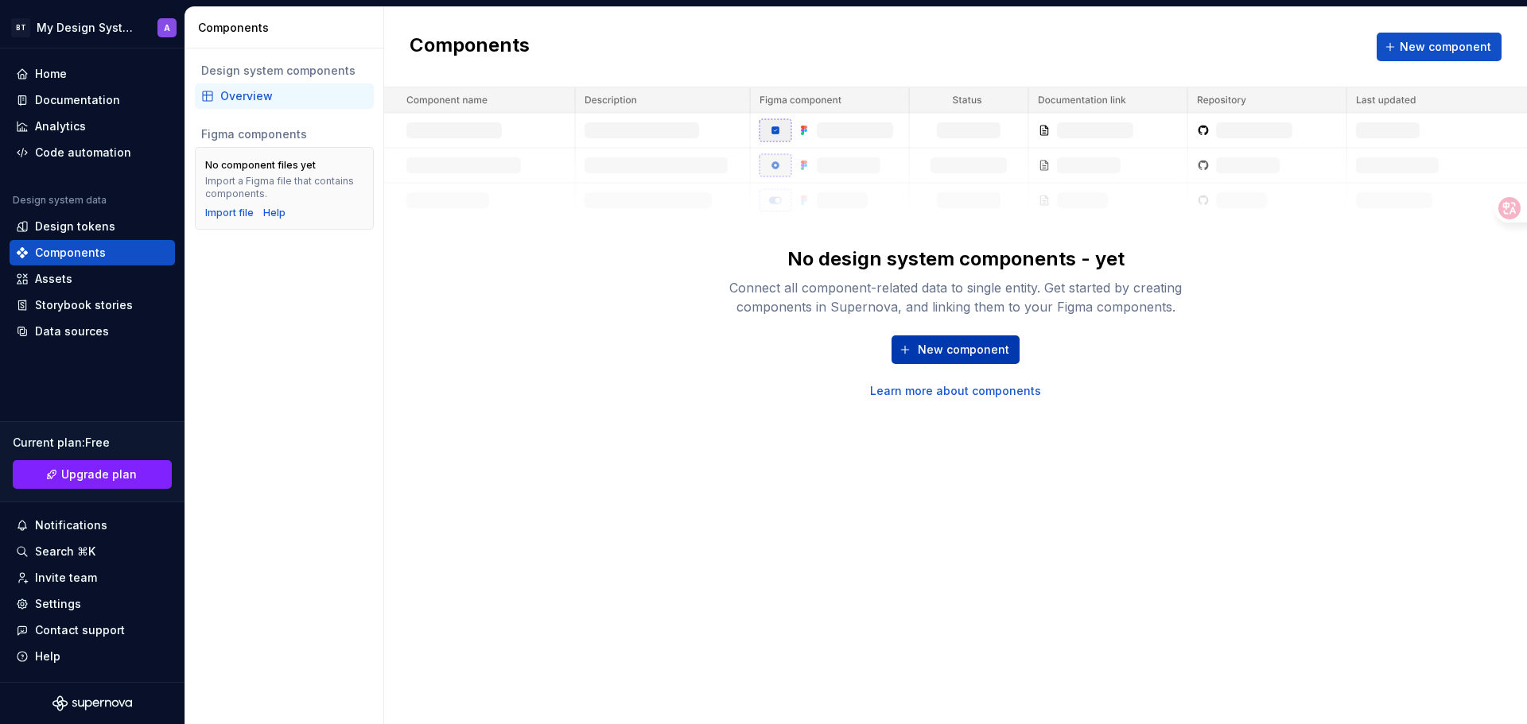
click at [968, 357] on span "New component" at bounding box center [963, 350] width 91 height 16
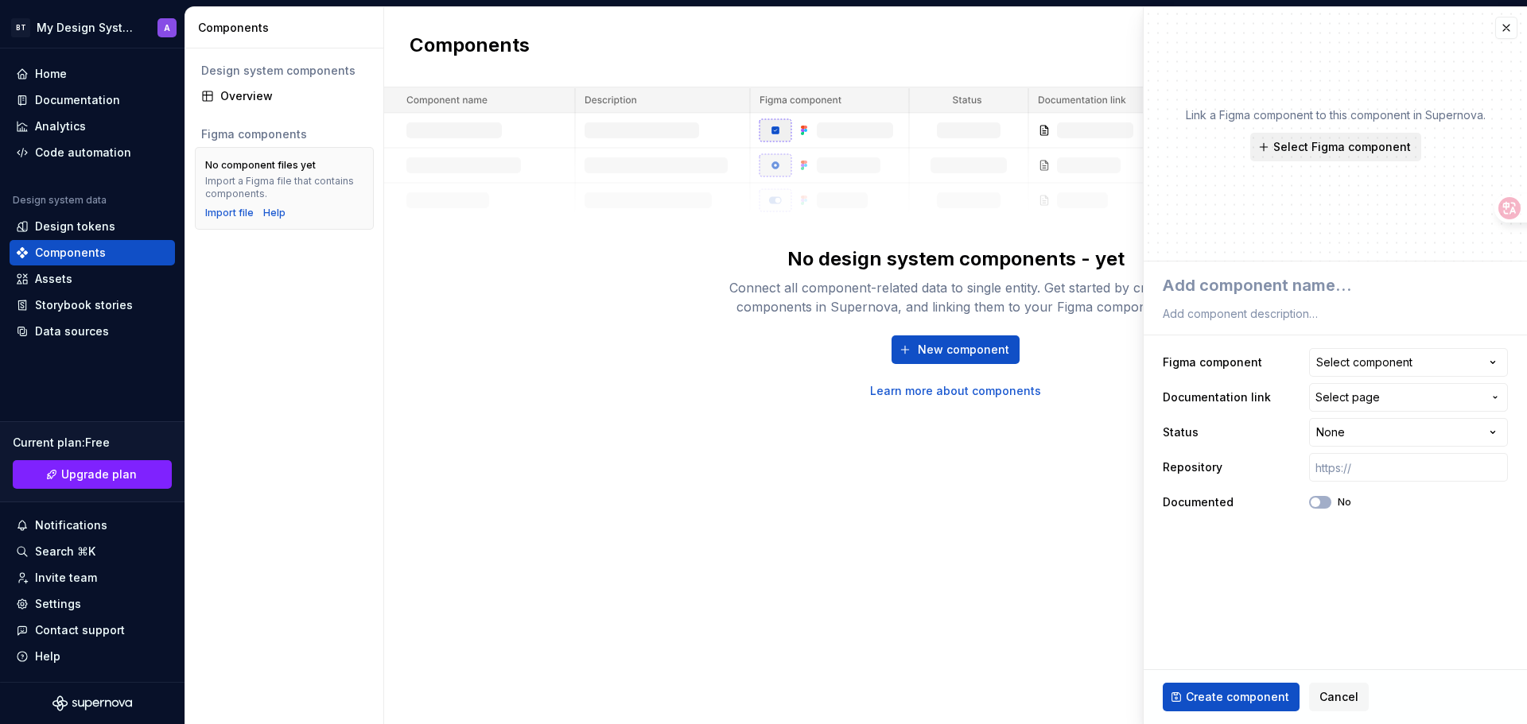
click at [1342, 151] on span "Select Figma component" at bounding box center [1342, 147] width 138 height 16
click at [1174, 128] on div "Link a Figma component to this component in Supernova. Select Figma component" at bounding box center [1334, 134] width 383 height 254
click at [1346, 360] on div "Select component" at bounding box center [1364, 363] width 96 height 16
click at [1346, 360] on html "**********" at bounding box center [763, 362] width 1527 height 724
click at [1406, 402] on span "Select page" at bounding box center [1398, 398] width 167 height 16
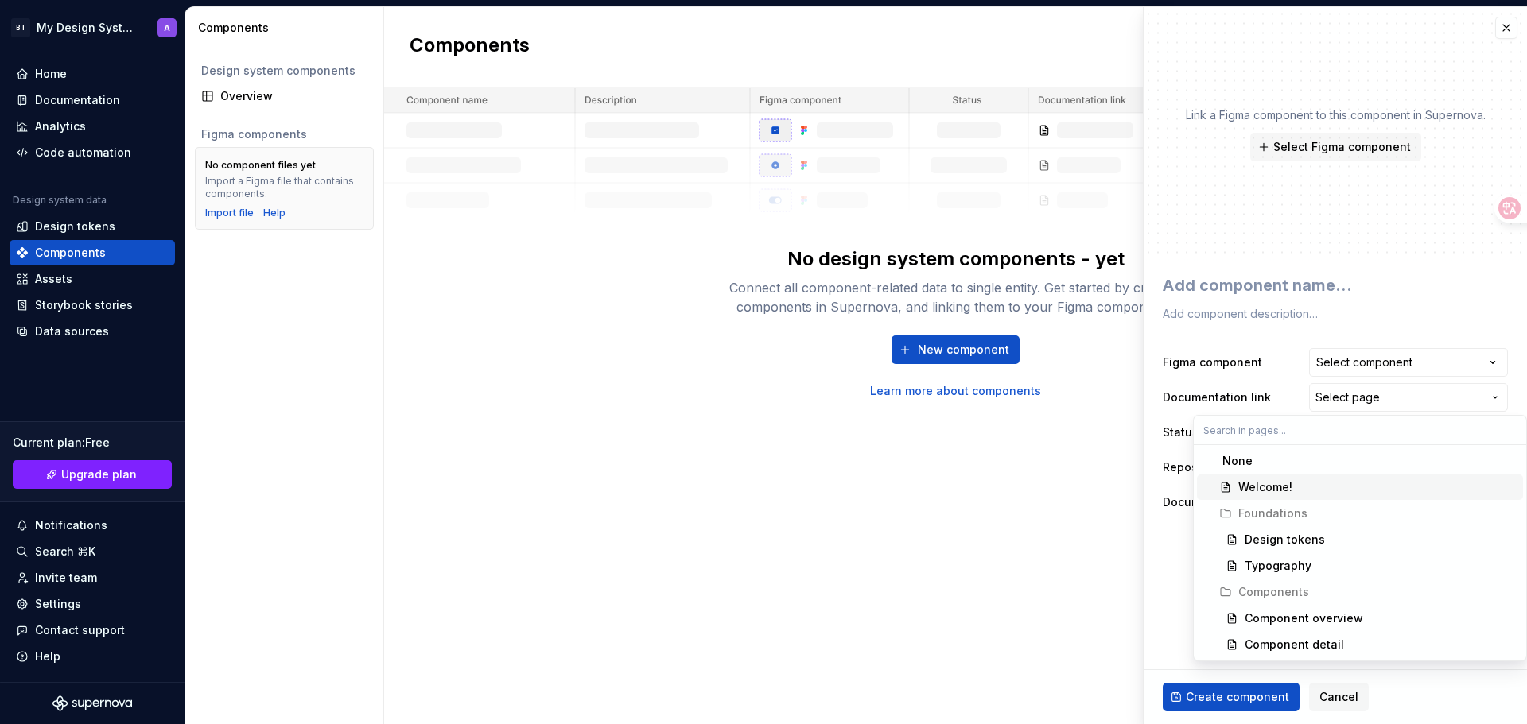
click at [1248, 495] on span "Welcome!" at bounding box center [1360, 487] width 326 height 25
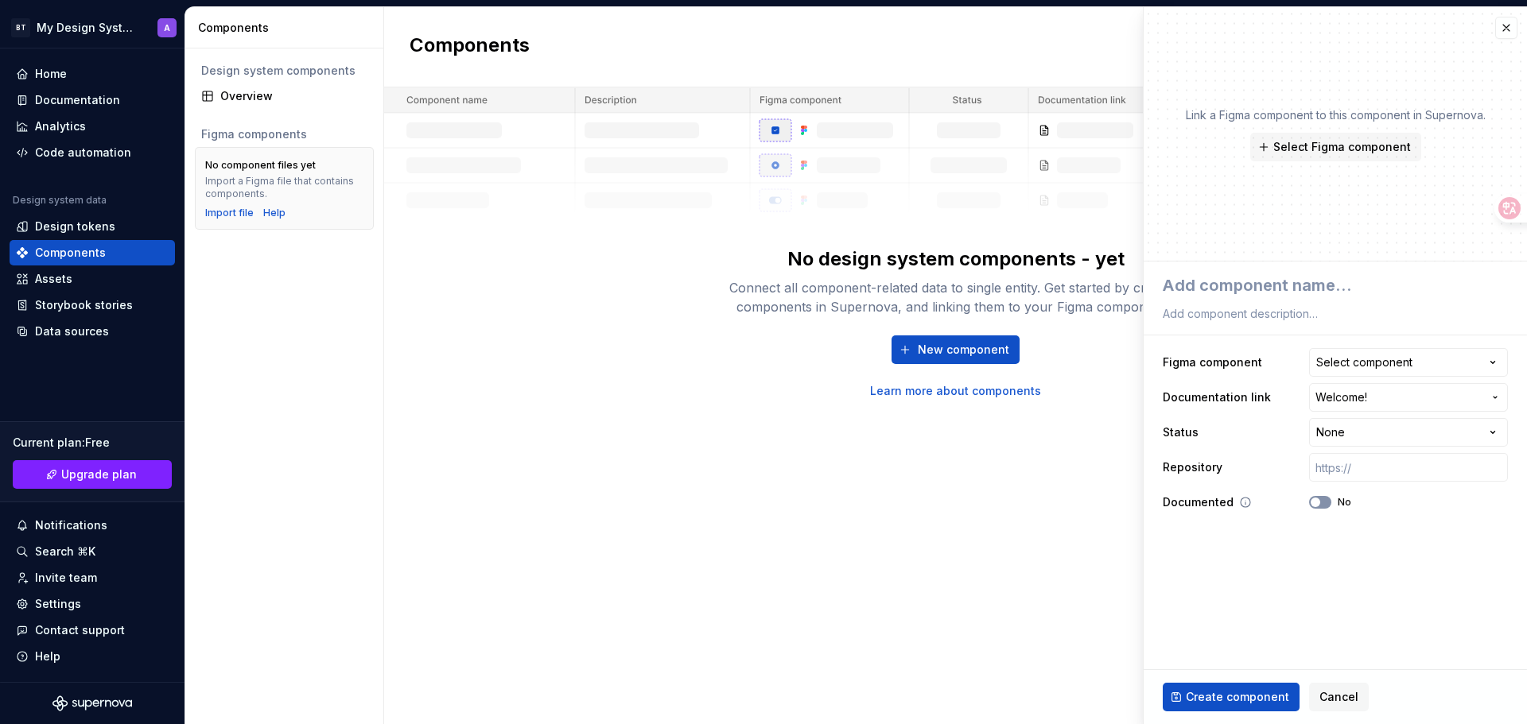
click at [1322, 506] on button "No" at bounding box center [1320, 502] width 22 height 13
click at [1314, 505] on icon "button" at bounding box center [1315, 503] width 13 height 10
click at [1334, 705] on button "Cancel" at bounding box center [1339, 697] width 60 height 29
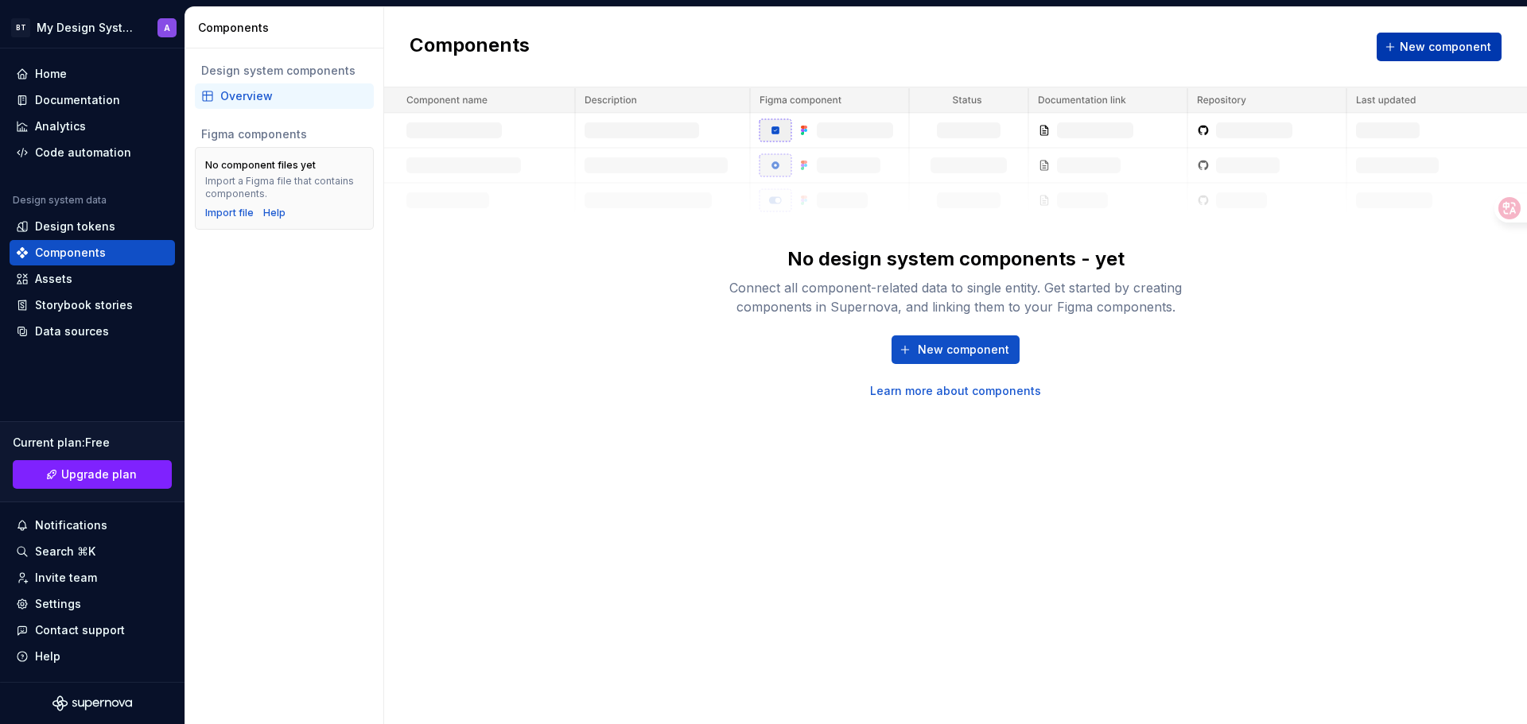
click at [1425, 60] on button "New component" at bounding box center [1438, 47] width 125 height 29
type textarea "*"
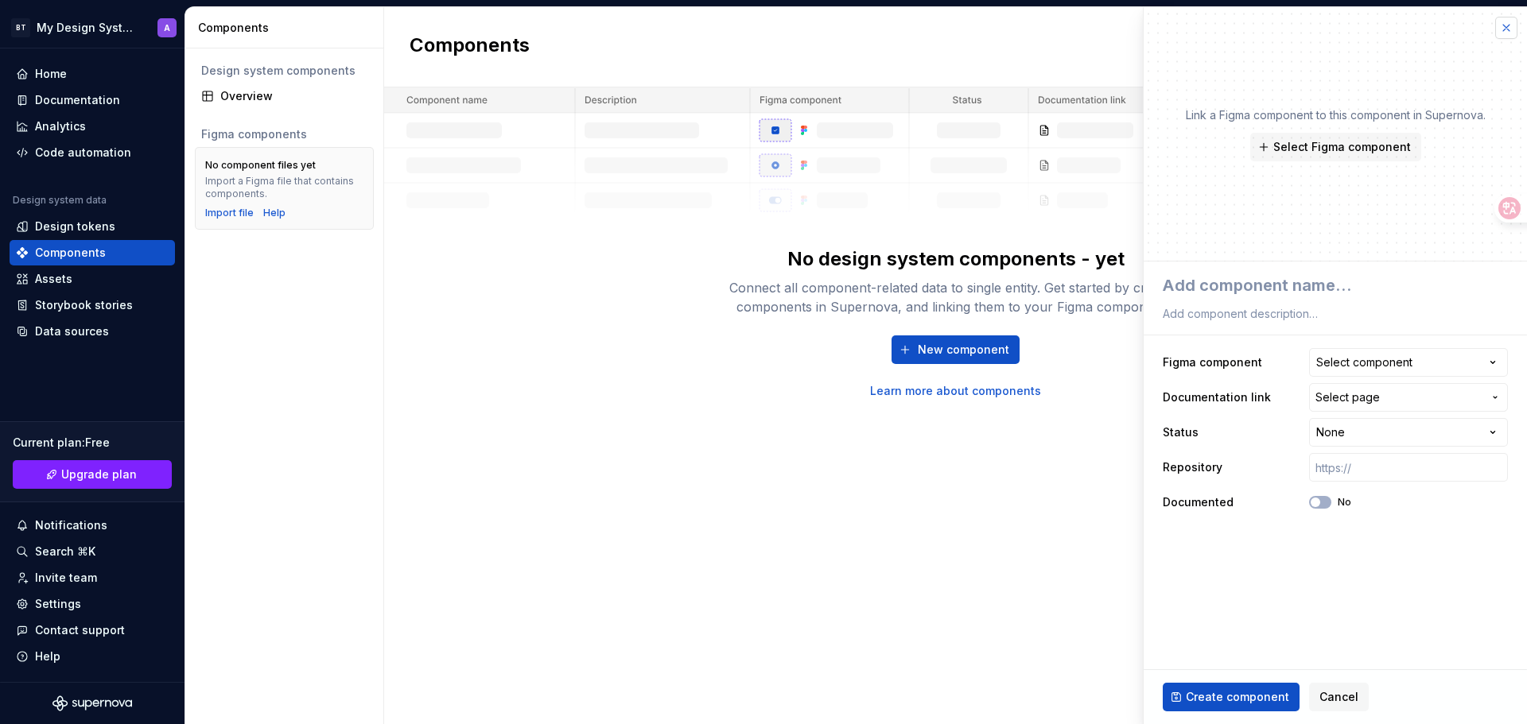
click at [1502, 26] on button "button" at bounding box center [1506, 28] width 22 height 22
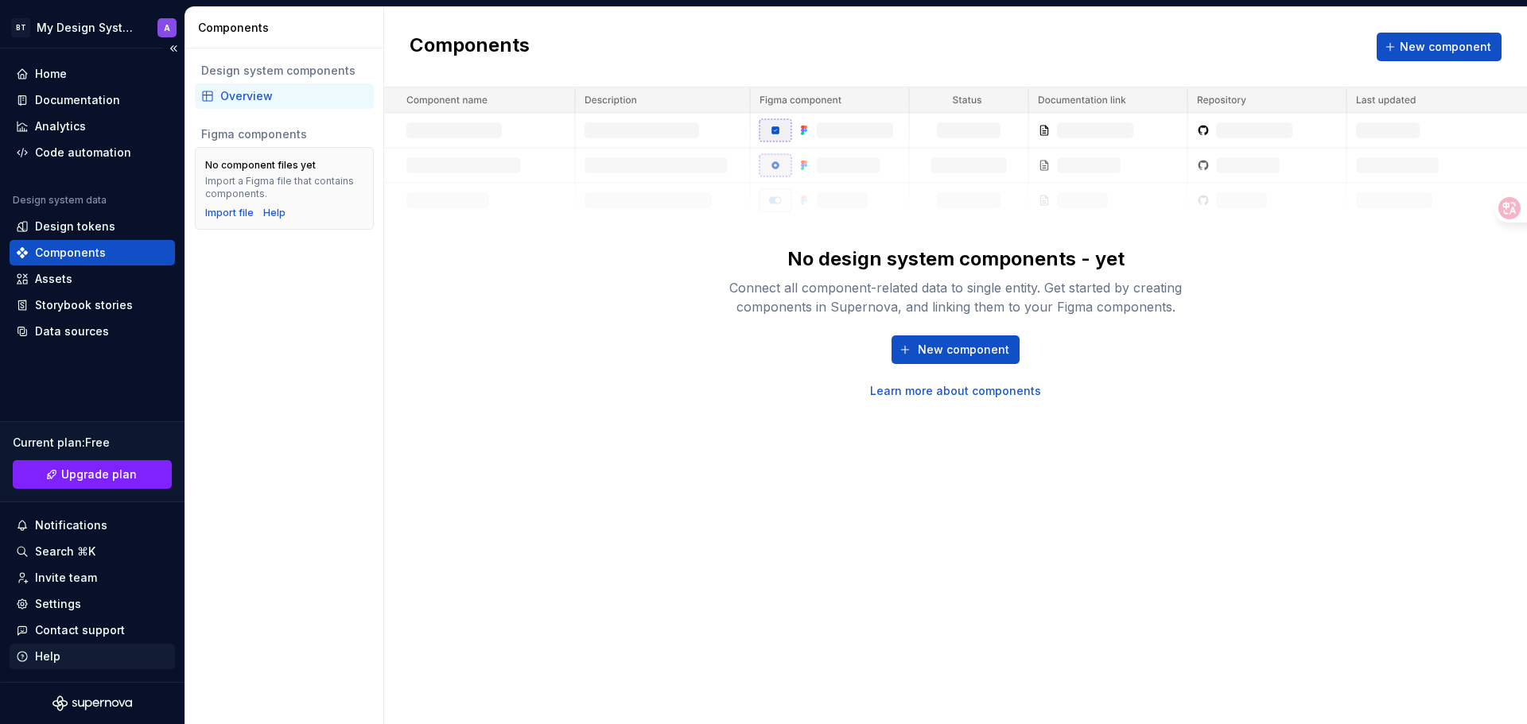
click at [55, 662] on div "Help" at bounding box center [47, 657] width 25 height 16
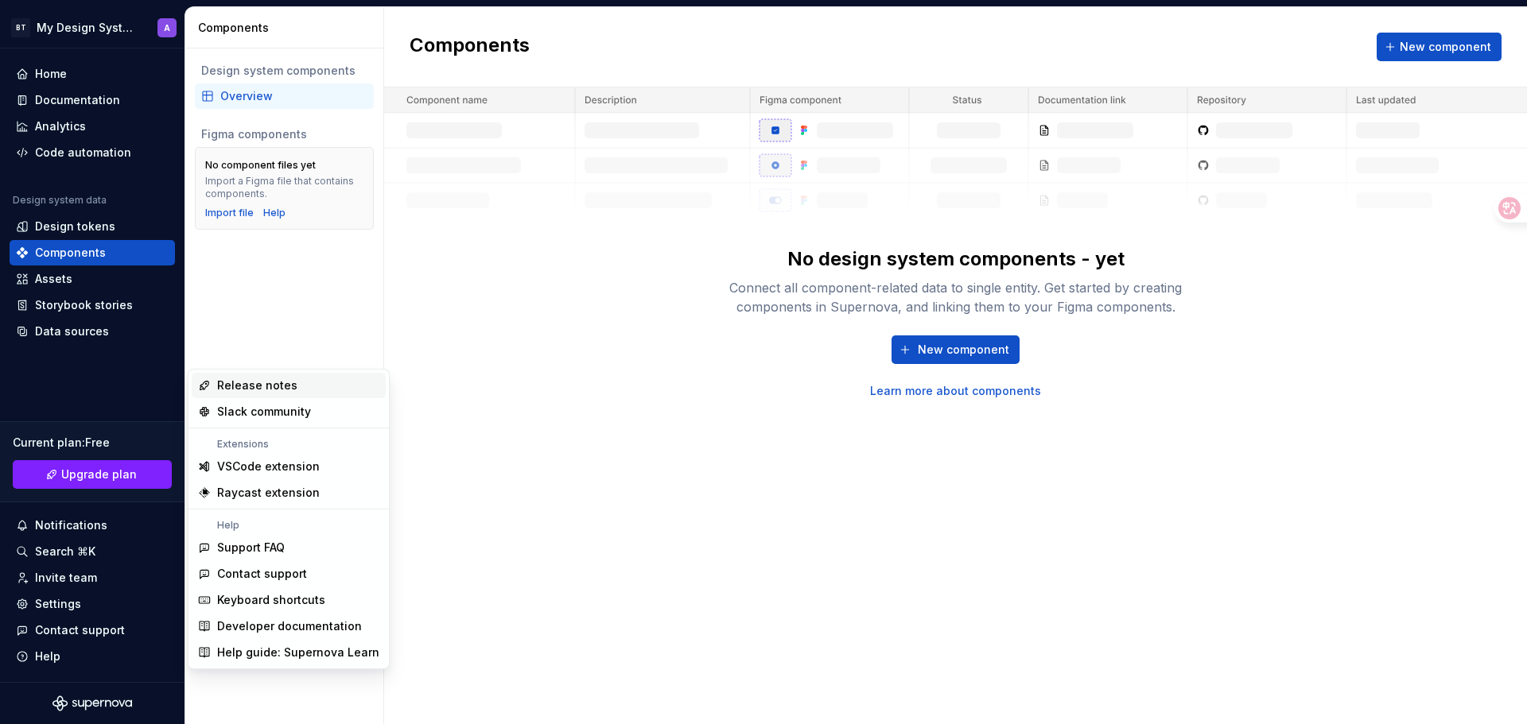
click at [283, 387] on div "Release notes" at bounding box center [257, 386] width 80 height 16
